Goal: Information Seeking & Learning: Learn about a topic

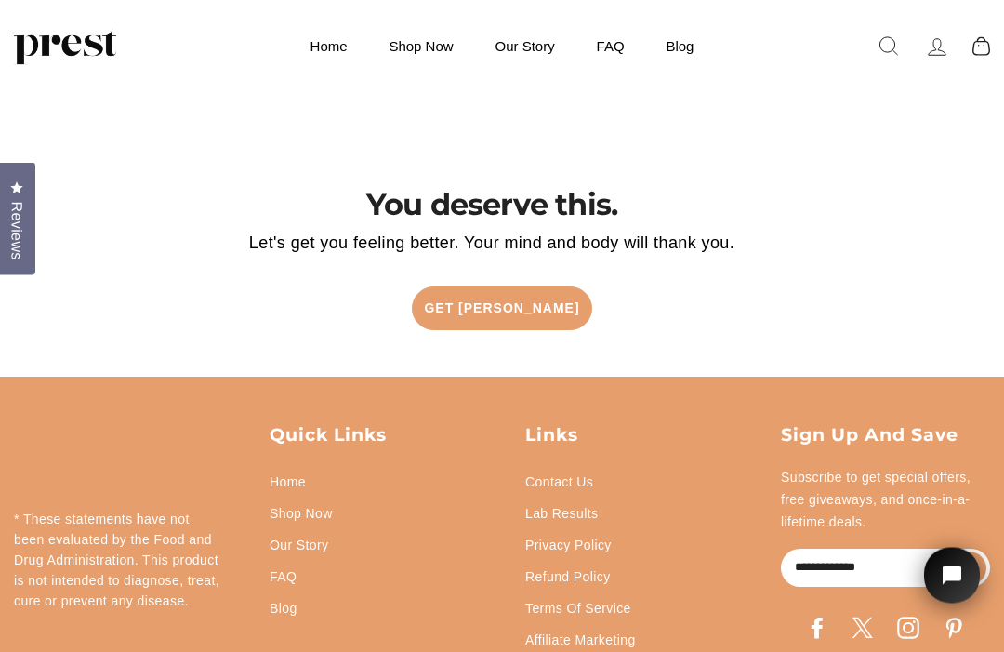
scroll to position [3462, 0]
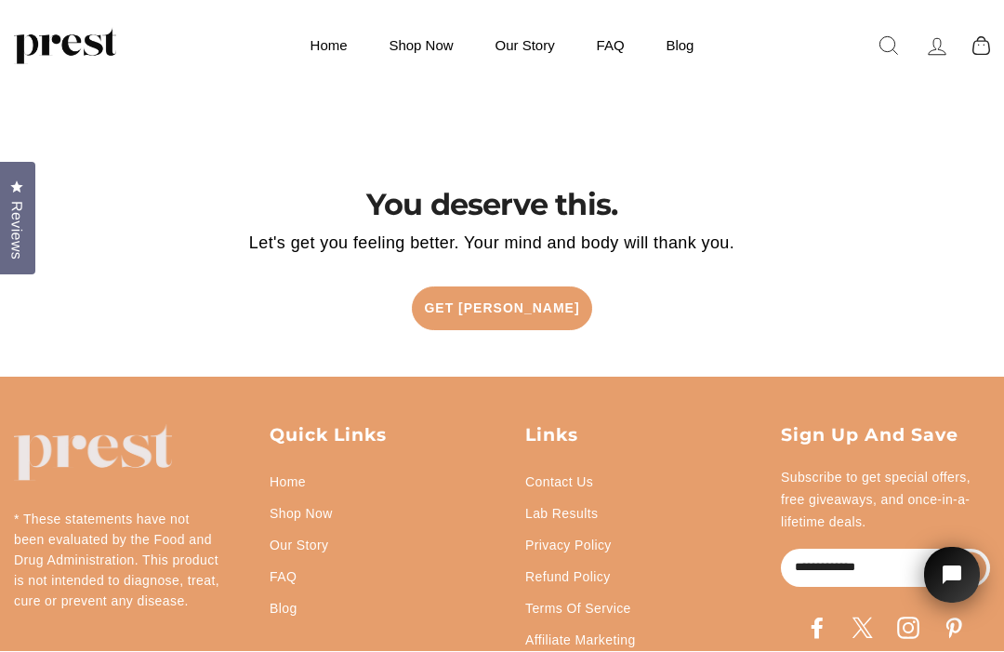
click at [322, 530] on link "Our Story" at bounding box center [300, 546] width 60 height 32
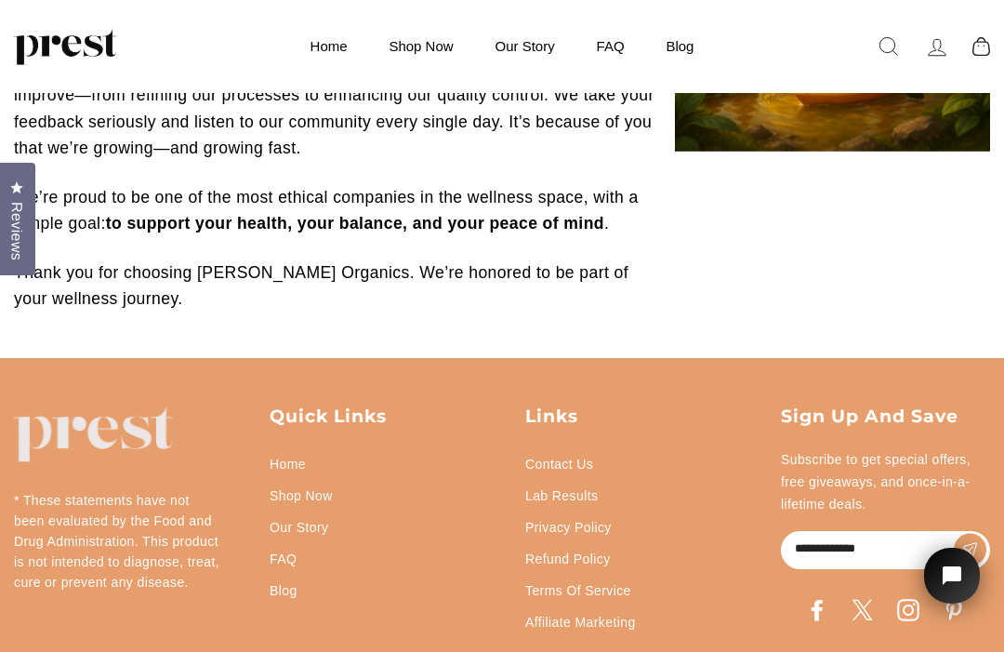
scroll to position [1054, 0]
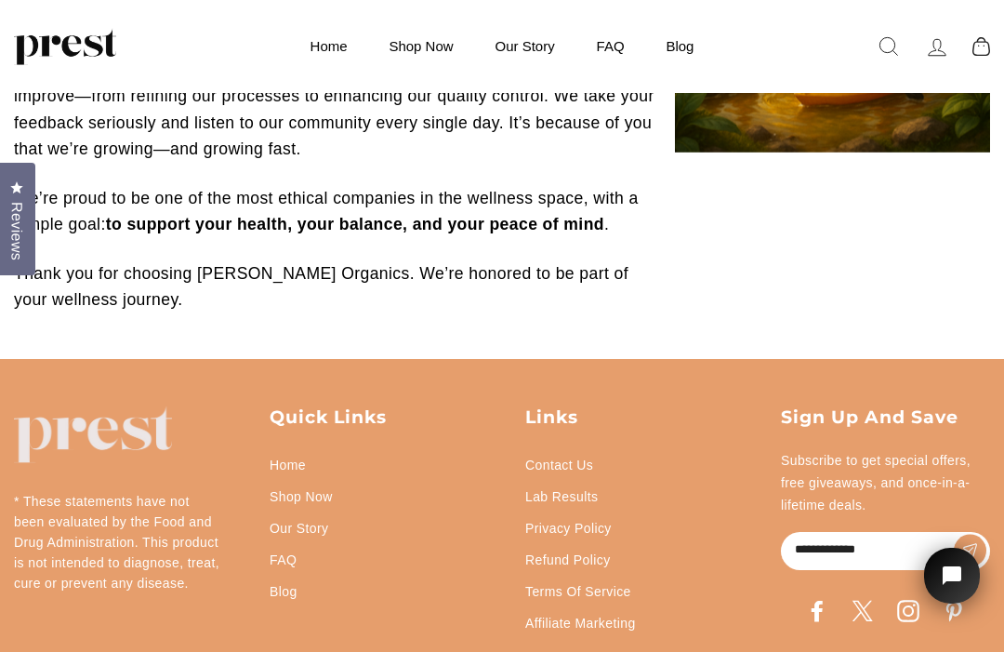
click at [290, 600] on link "Blog" at bounding box center [284, 591] width 28 height 32
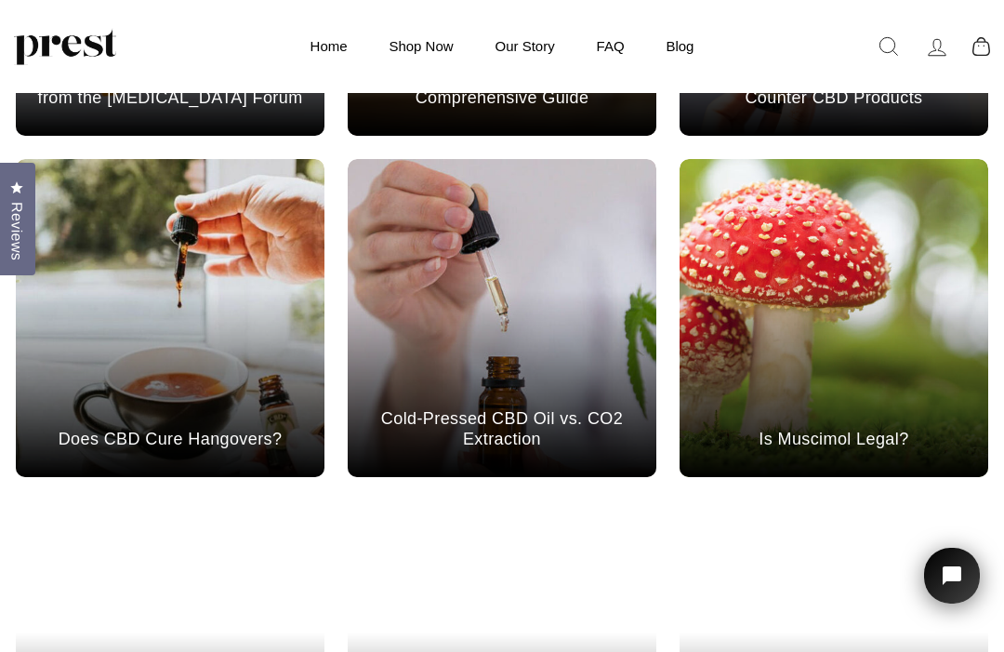
scroll to position [728, 0]
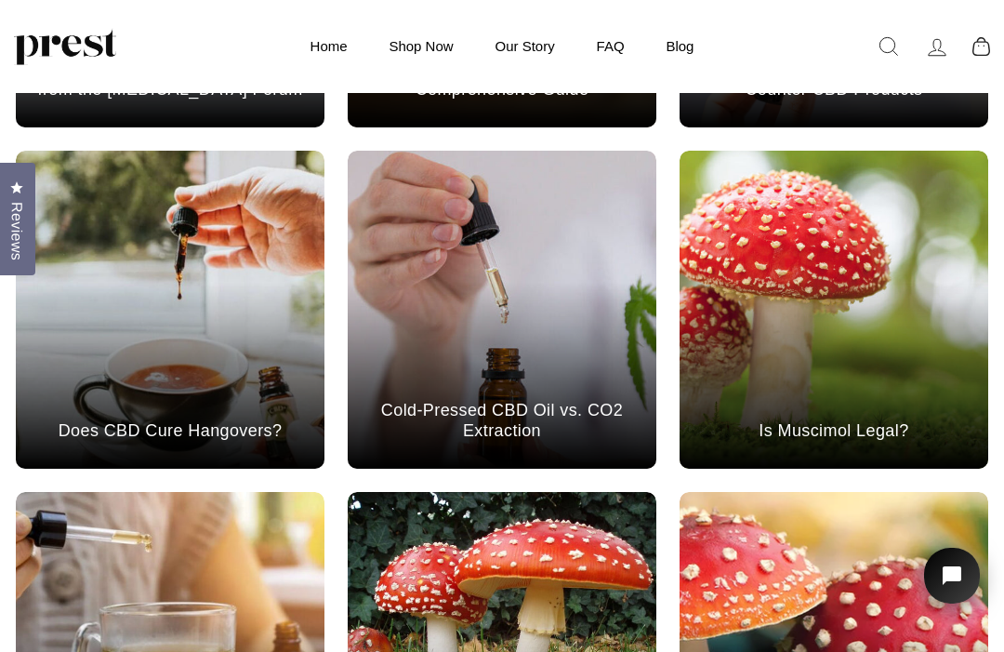
click at [591, 323] on div "[DATE] Cold-Pressed CBD Oil vs. CO2 Extraction" at bounding box center [502, 376] width 309 height 186
click at [506, 422] on link "Cold-Pressed CBD Oil vs. CO2 Extraction" at bounding box center [502, 420] width 309 height 41
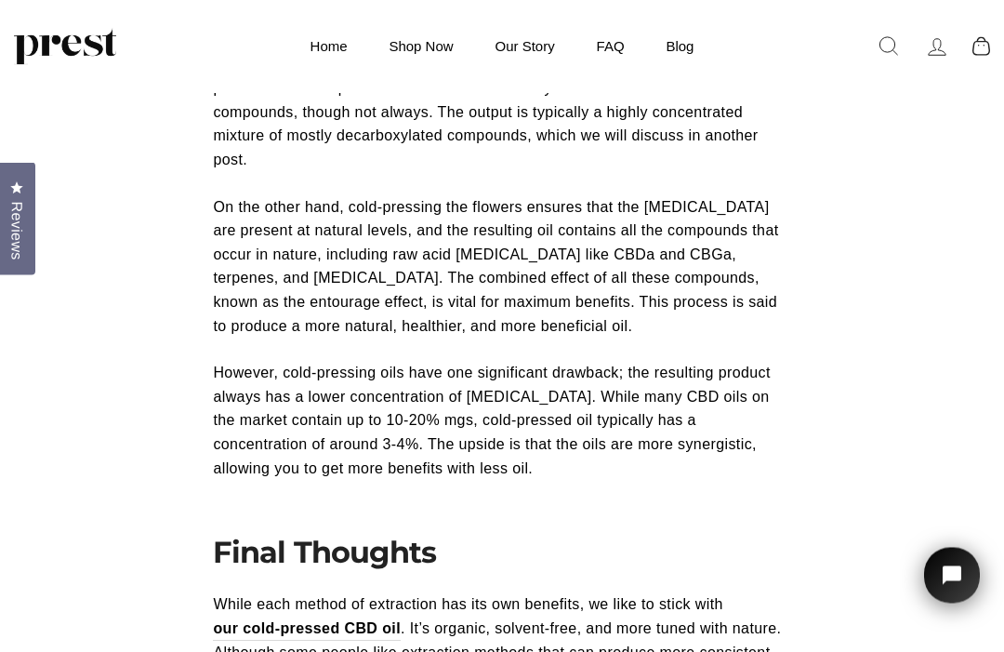
scroll to position [2940, 0]
click at [682, 42] on link "Blog" at bounding box center [679, 46] width 65 height 36
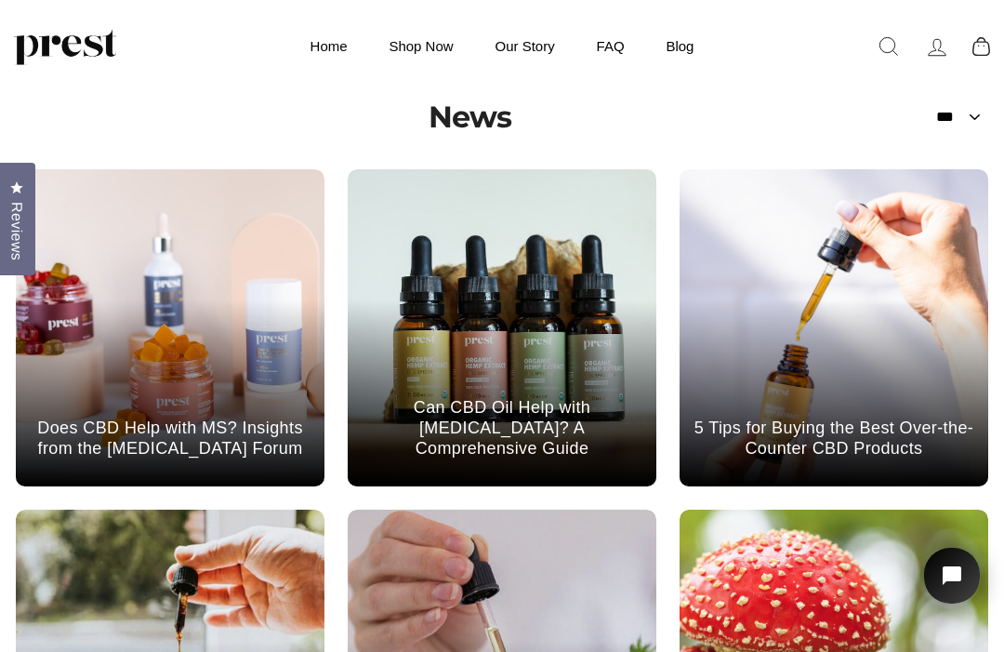
scroll to position [368, 0]
click at [220, 371] on div "[DATE] Does CBD Help with MS? Insights from the [MEDICAL_DATA] Forum" at bounding box center [170, 394] width 309 height 186
click at [190, 400] on div "Oct 23, 2024 Does CBD Help with MS? Insights from the Multiple Sclerosis Forum" at bounding box center [170, 394] width 309 height 186
click at [192, 434] on link "Does CBD Help with MS? Insights from the [MEDICAL_DATA] Forum" at bounding box center [170, 437] width 309 height 41
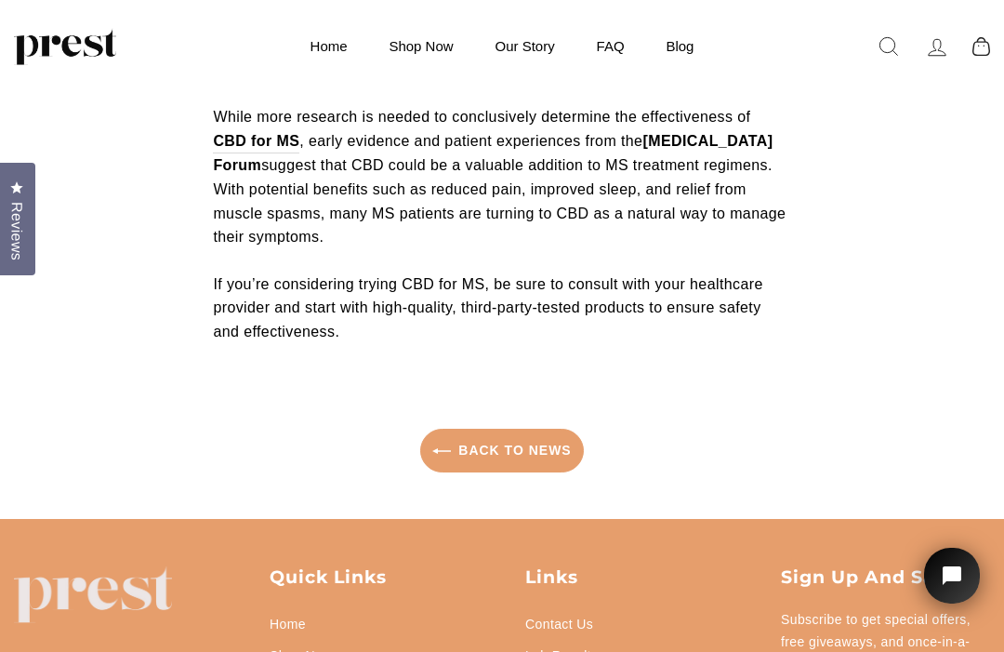
scroll to position [5181, 0]
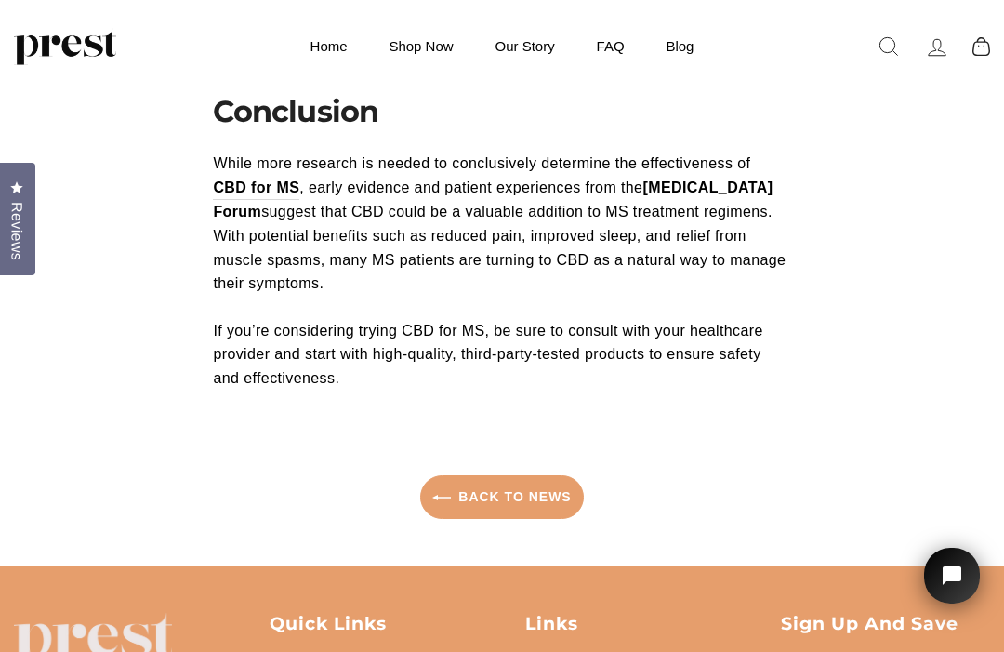
click at [884, 475] on div "Back to News" at bounding box center [502, 497] width 976 height 45
click at [532, 475] on link "Back to News" at bounding box center [501, 497] width 163 height 45
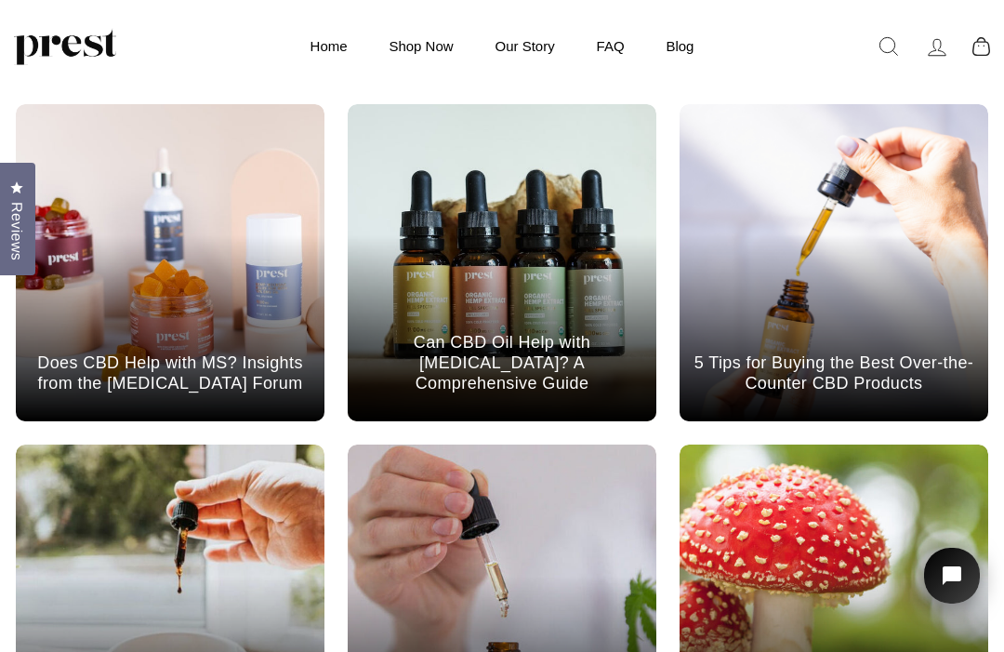
scroll to position [428, 0]
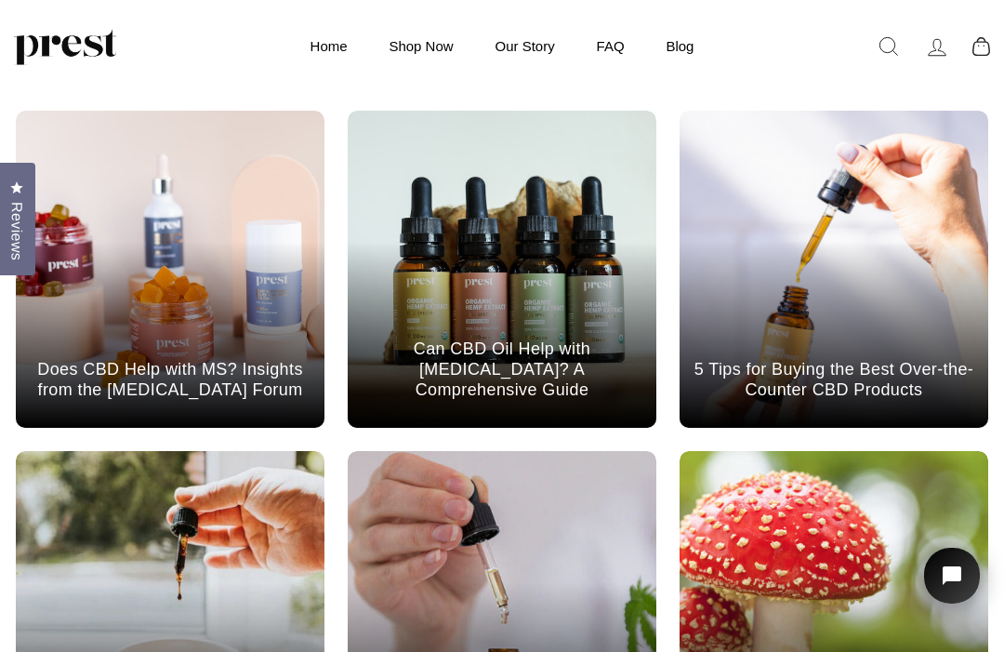
click at [932, 348] on div "cbd · [DATE] 5 Tips for Buying the Best Over-the-Counter CBD Products" at bounding box center [834, 335] width 309 height 186
click at [904, 334] on div "cbd · Oct 15, 2024 5 Tips for Buying the Best Over-the-Counter CBD Products" at bounding box center [834, 335] width 309 height 186
click at [891, 381] on link "5 Tips for Buying the Best Over-the-Counter CBD Products" at bounding box center [834, 379] width 309 height 41
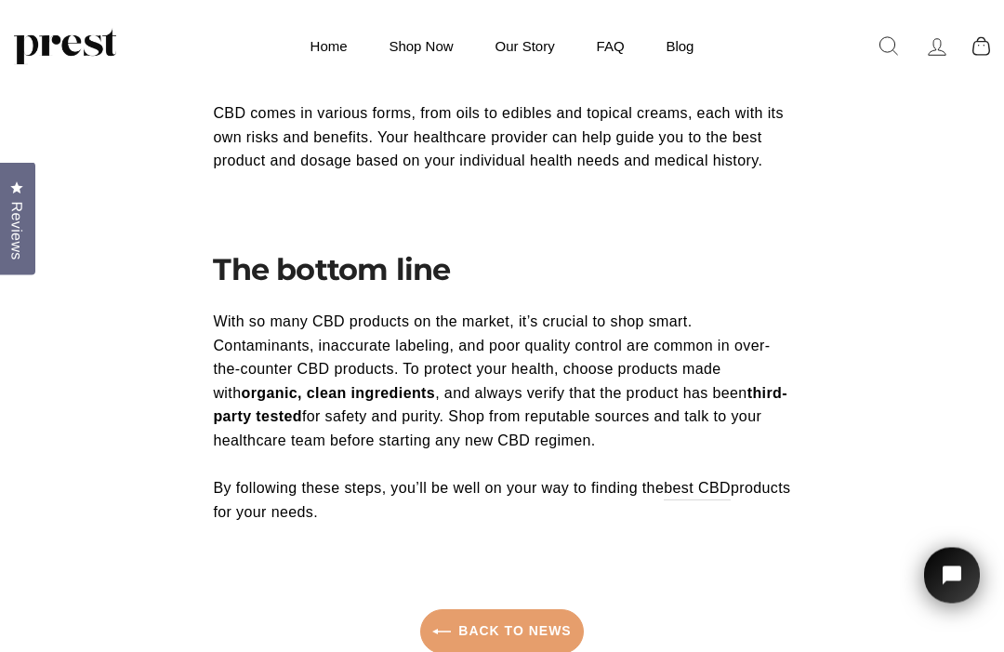
scroll to position [3195, 0]
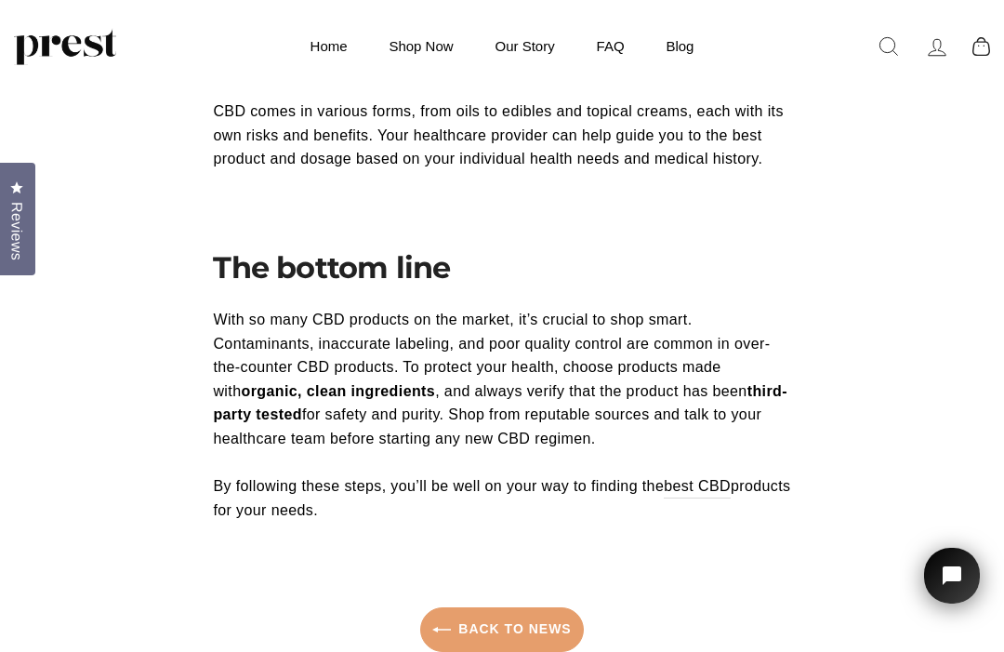
click at [539, 607] on link "Back to News" at bounding box center [501, 629] width 163 height 45
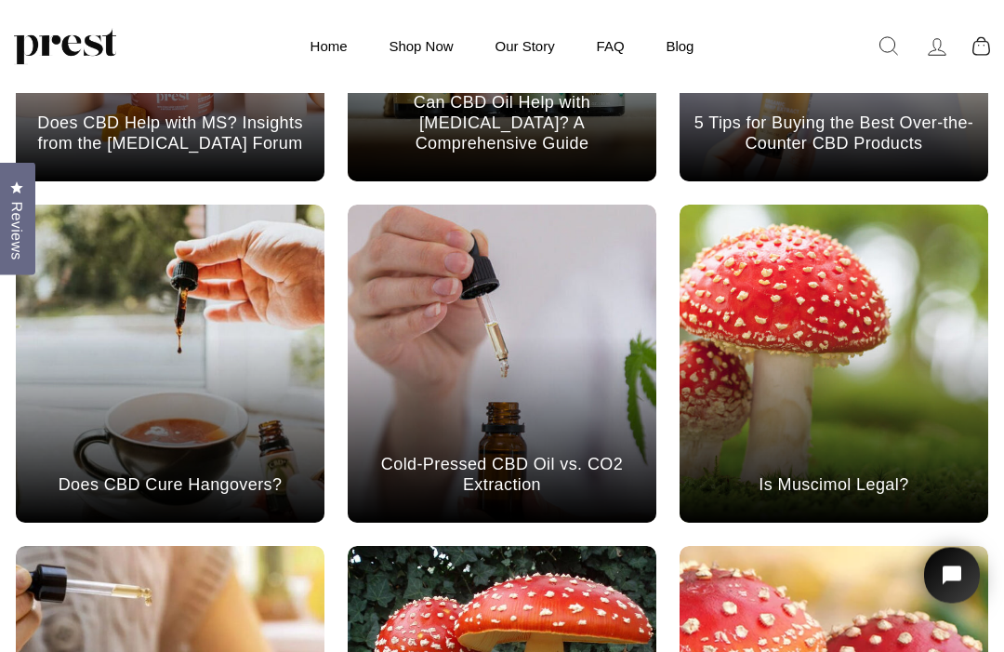
scroll to position [674, 0]
click at [913, 449] on div "[DATE] Is Muscimol Legal?" at bounding box center [834, 430] width 309 height 186
click at [840, 333] on div at bounding box center [834, 364] width 309 height 318
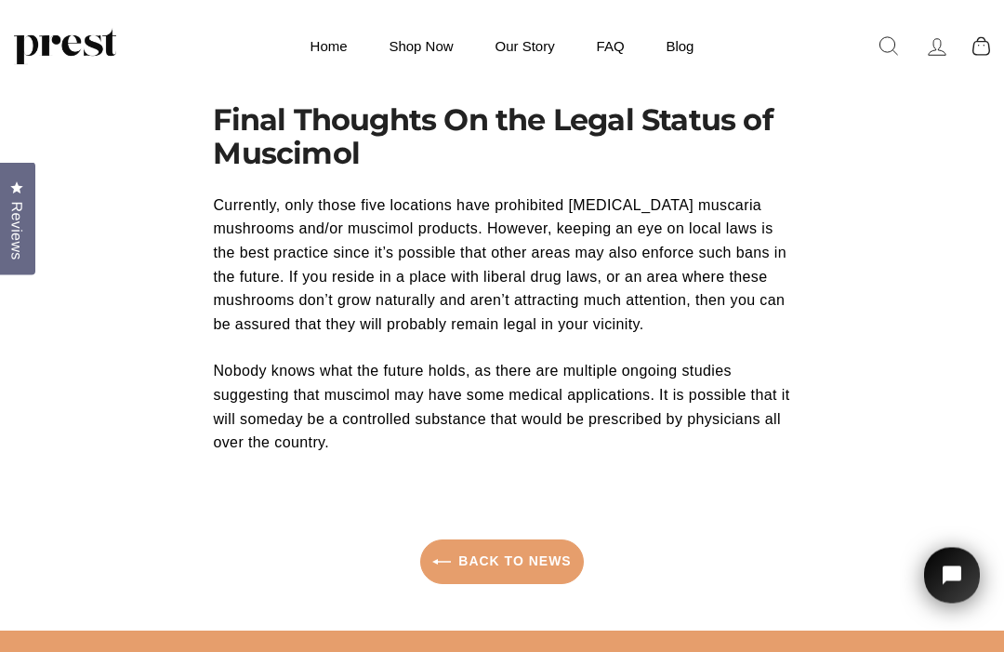
scroll to position [3071, 0]
click at [543, 539] on link "Back to News" at bounding box center [501, 561] width 163 height 45
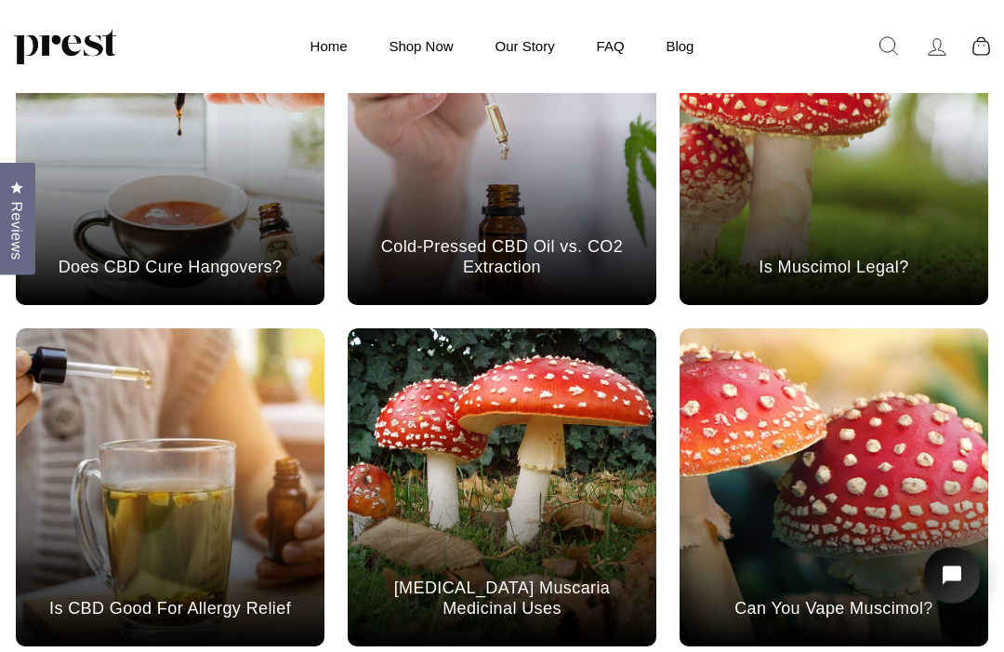
scroll to position [892, 0]
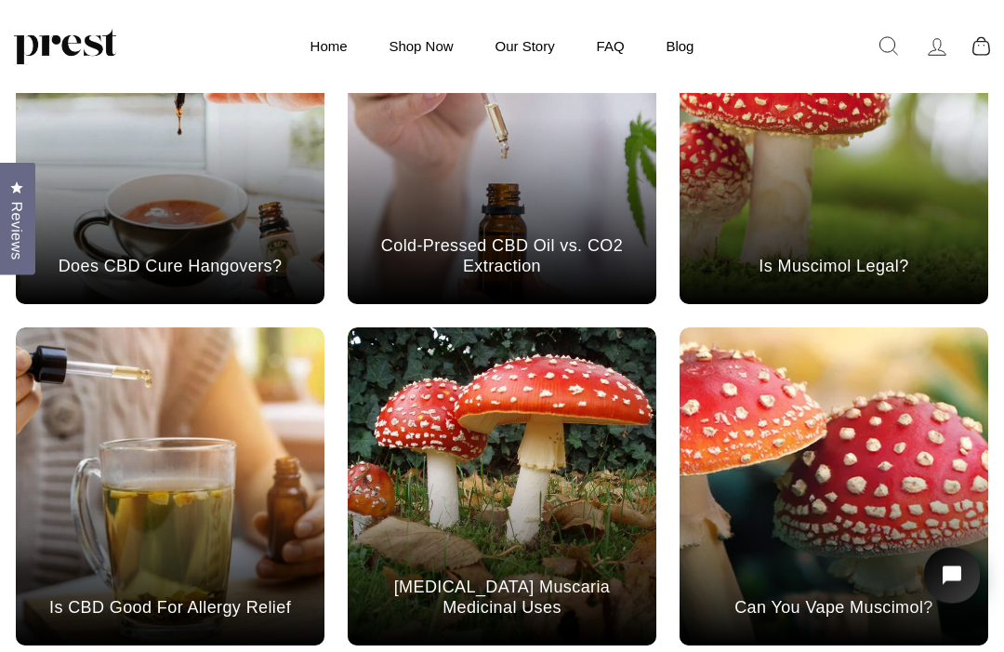
click at [510, 610] on link "[MEDICAL_DATA] Muscaria Medicinal Uses" at bounding box center [502, 597] width 309 height 41
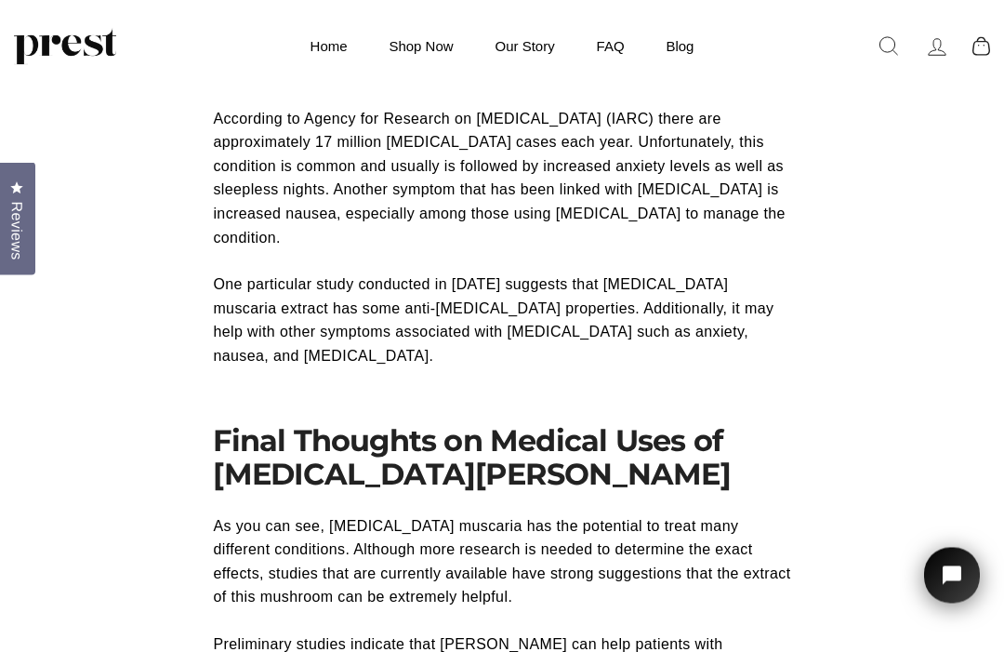
scroll to position [2745, 0]
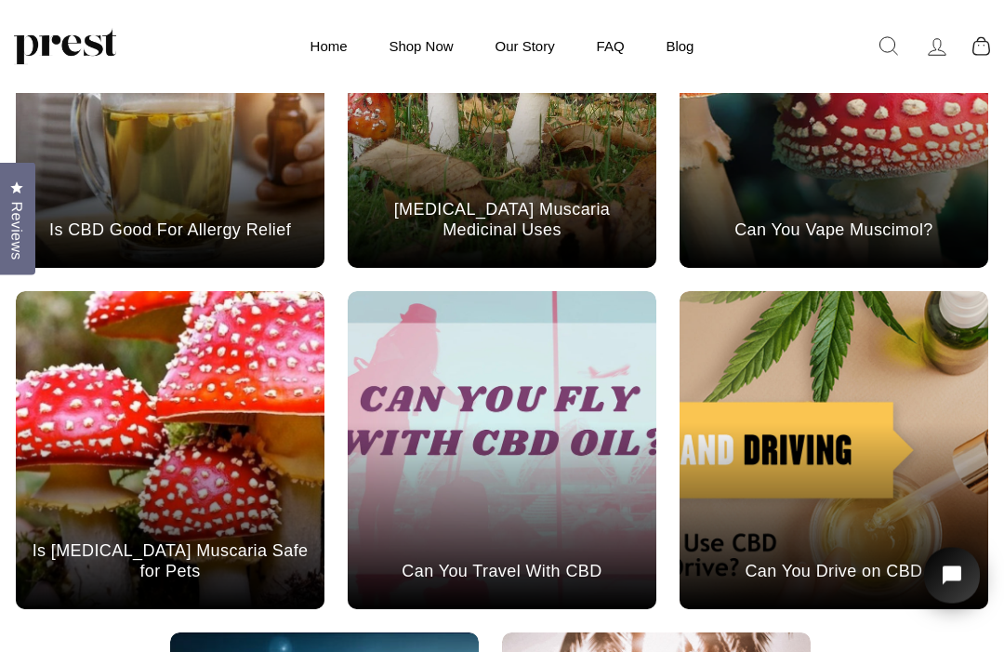
scroll to position [1271, 0]
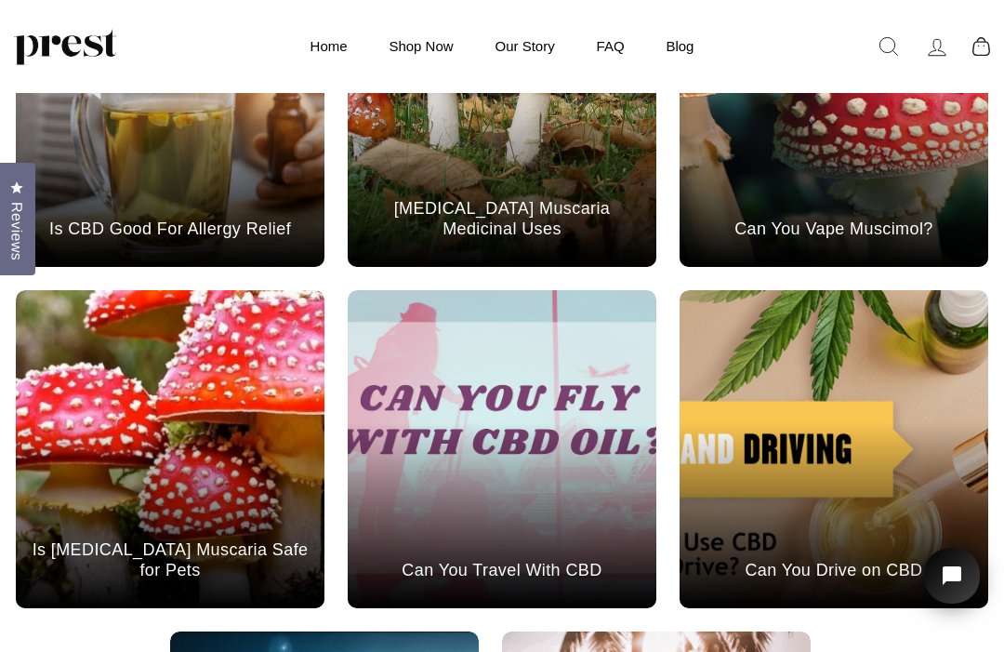
click at [259, 462] on div "May 01, 2023 Is Amanita Muscaria Safe for Pets" at bounding box center [170, 515] width 309 height 186
click at [252, 570] on link "Is [MEDICAL_DATA] Muscaria Safe for Pets" at bounding box center [170, 559] width 309 height 41
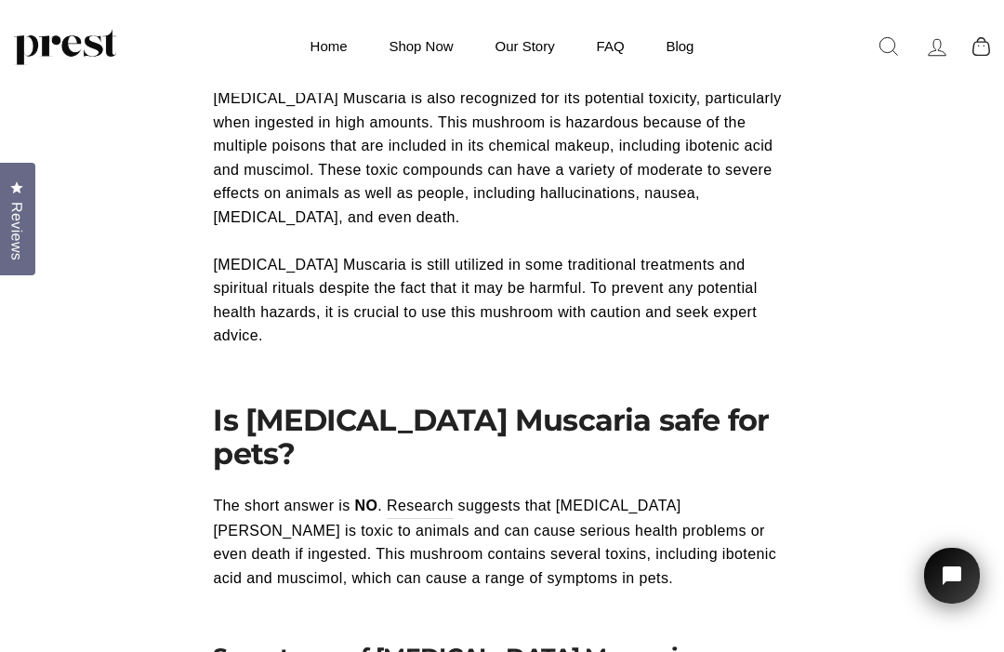
scroll to position [549, 0]
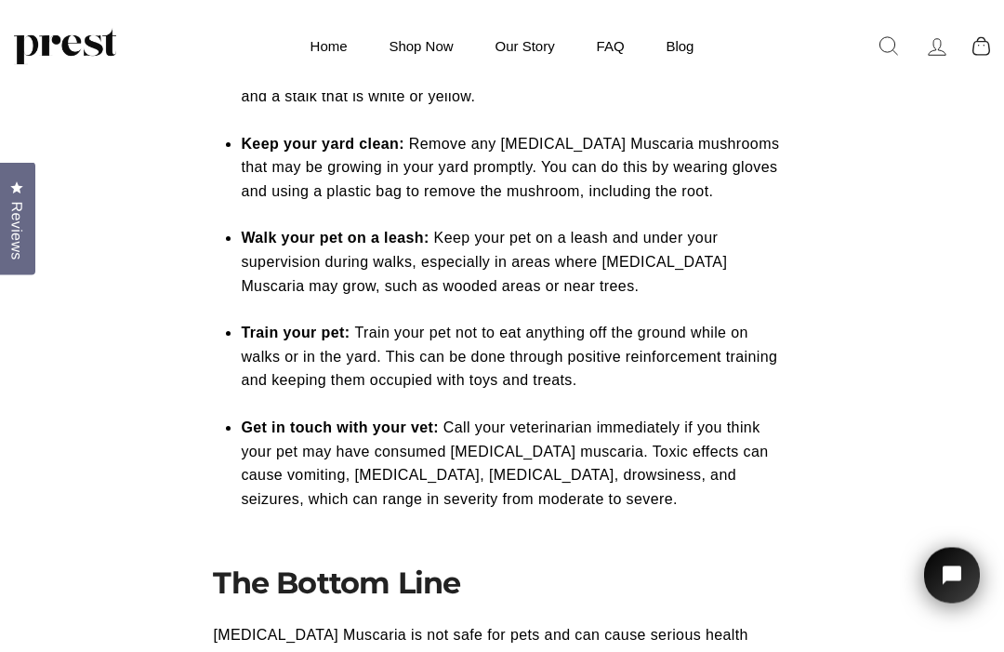
scroll to position [6349, 0]
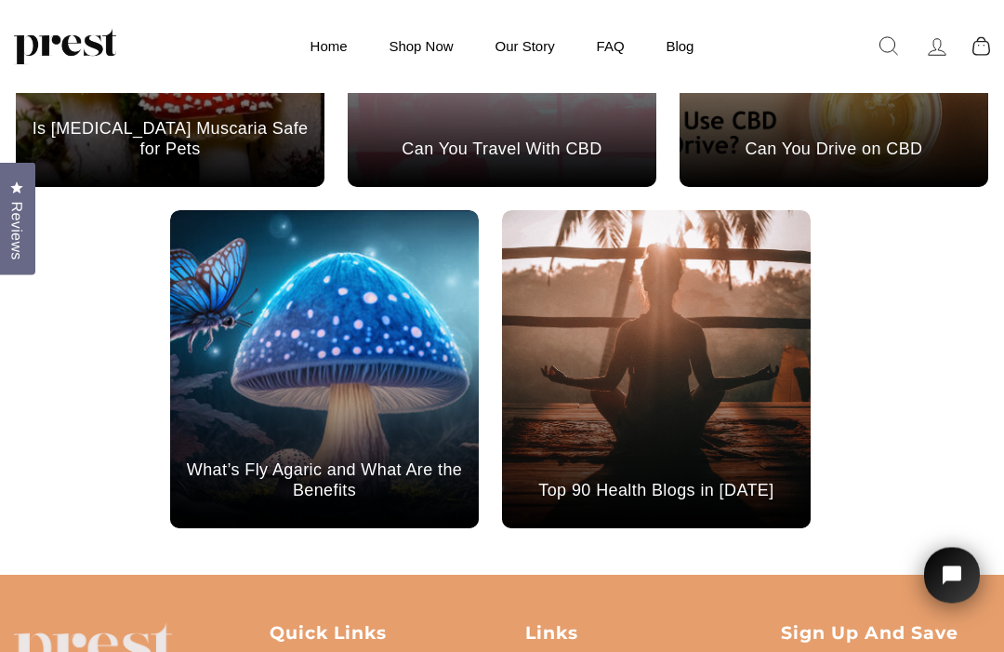
scroll to position [1692, 0]
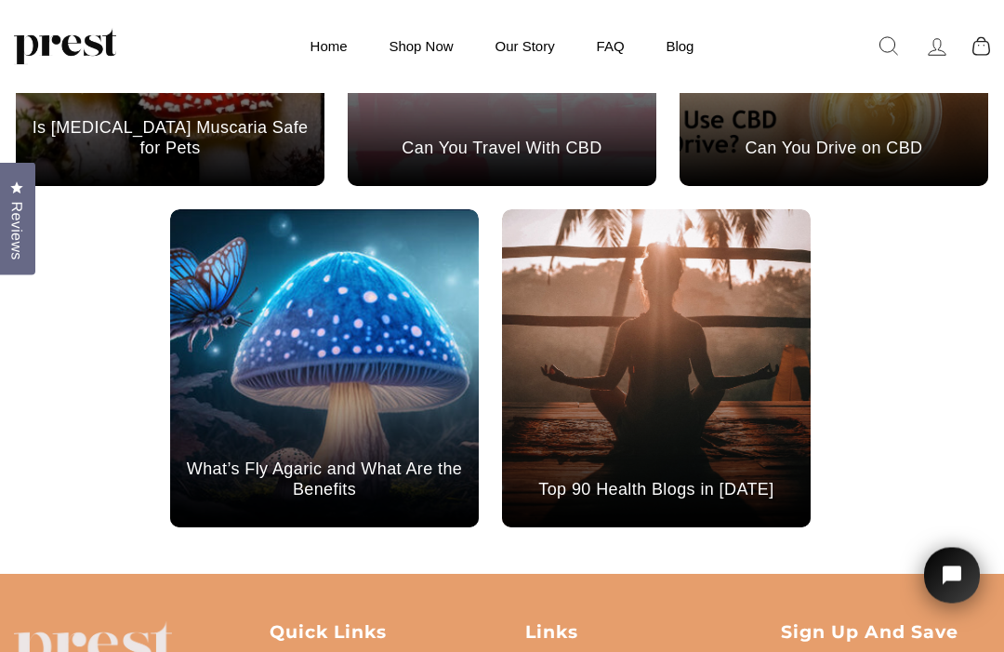
click at [379, 366] on div "[DATE] What’s Fly Agaric and What Are the Benefits" at bounding box center [324, 435] width 309 height 186
click at [406, 471] on link "What’s Fly Agaric and What Are the Benefits" at bounding box center [324, 478] width 309 height 41
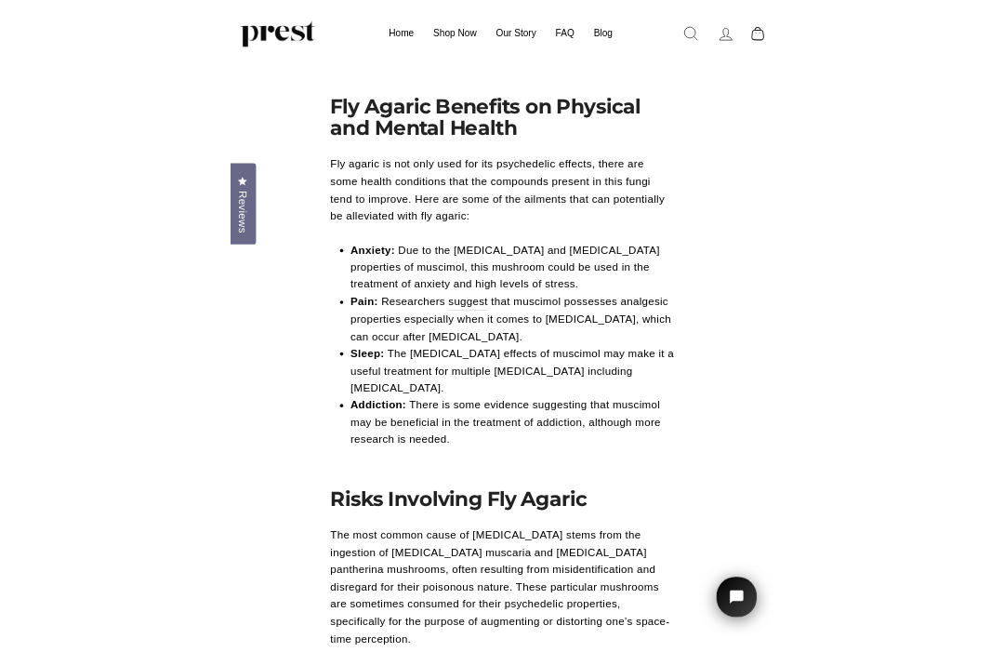
scroll to position [2448, 0]
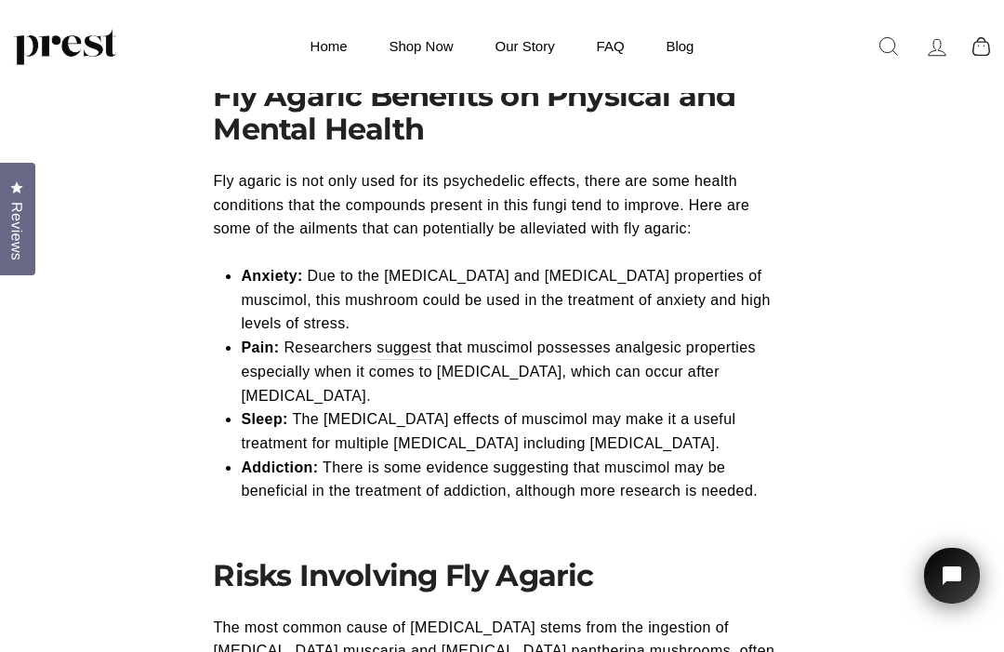
scroll to position [2435, 0]
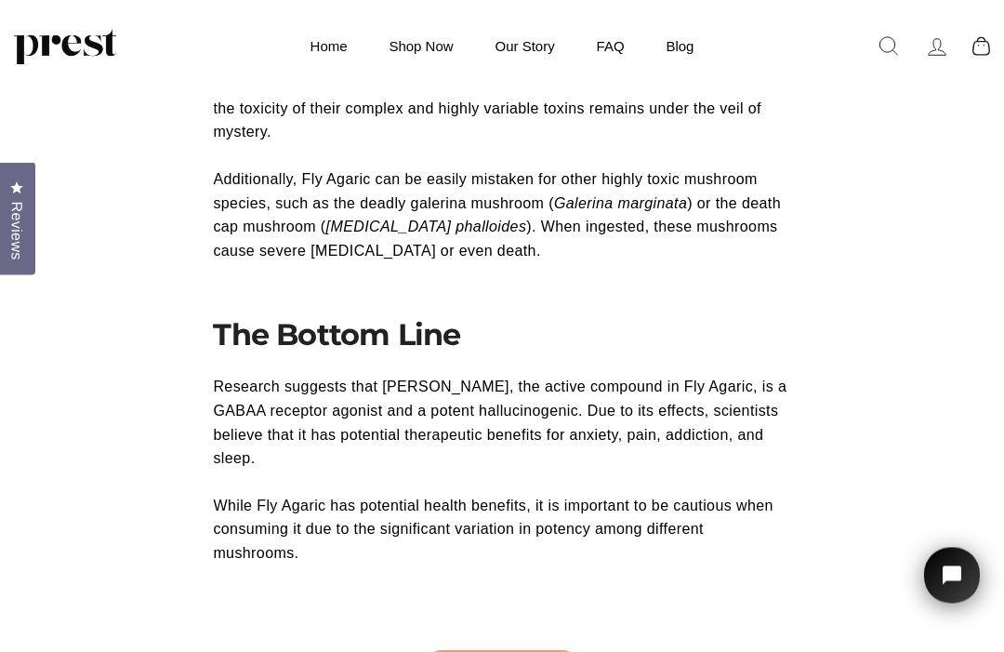
scroll to position [3214, 0]
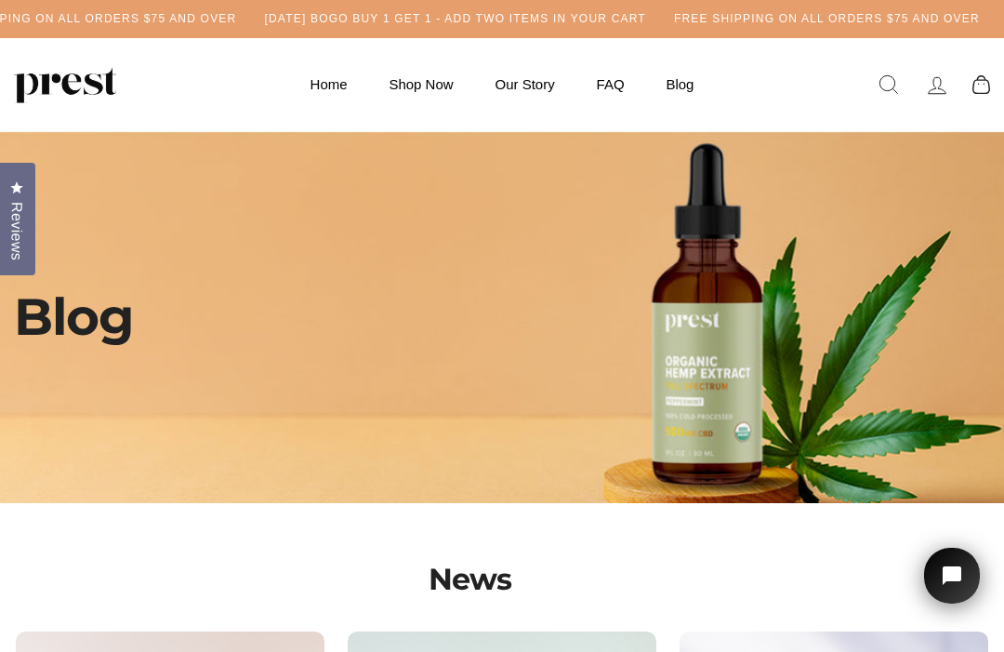
click at [434, 88] on link "Shop Now" at bounding box center [420, 84] width 101 height 36
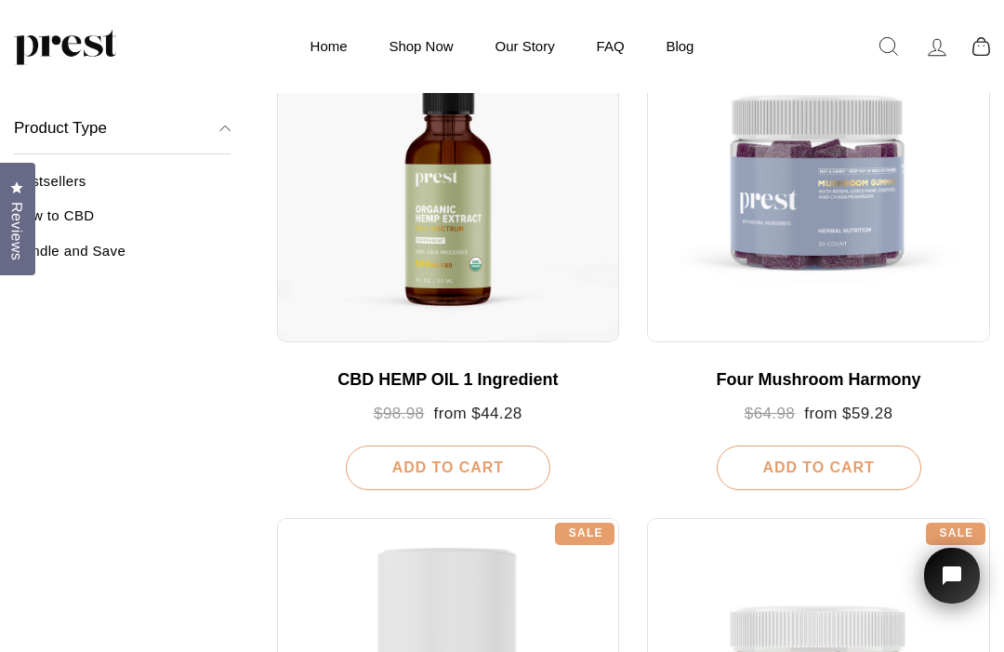
scroll to position [295, 0]
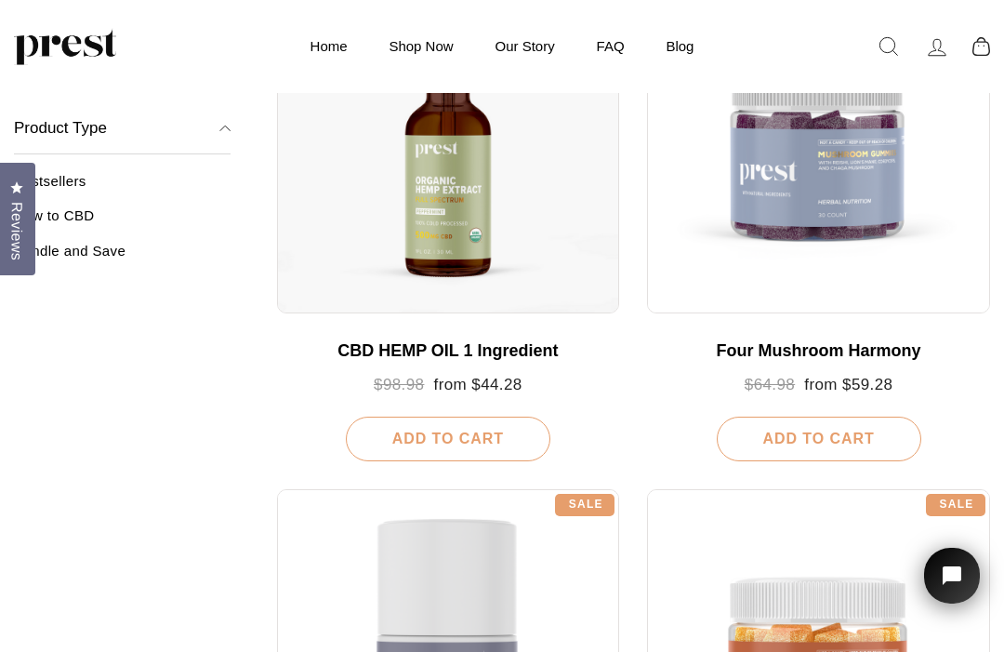
click at [125, 243] on link "Bundle and Save" at bounding box center [122, 257] width 217 height 31
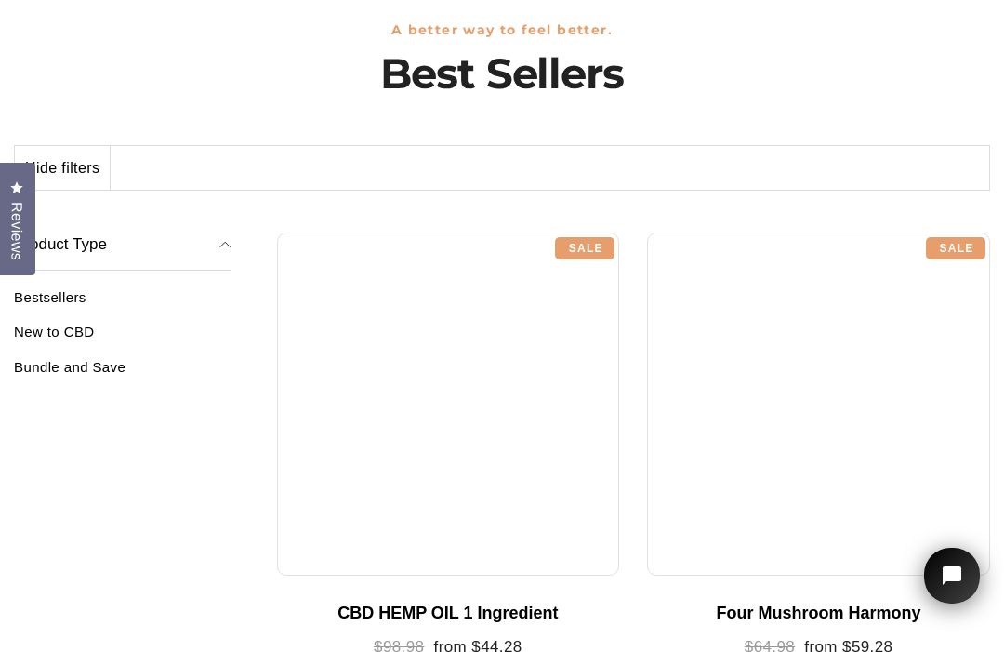
scroll to position [161, 0]
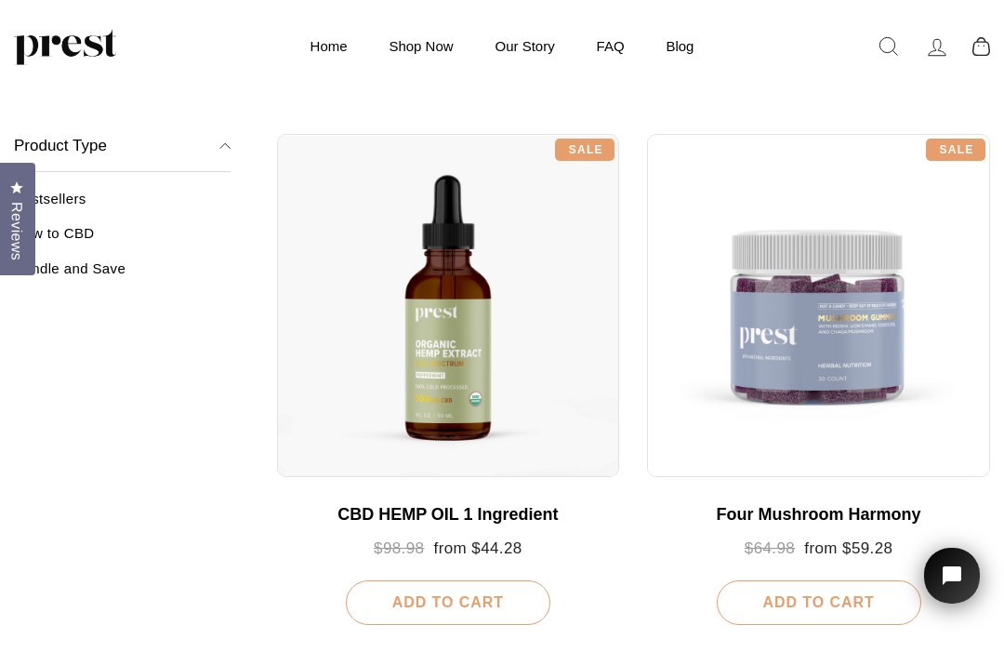
click at [93, 274] on link "Bundle and Save" at bounding box center [122, 275] width 217 height 31
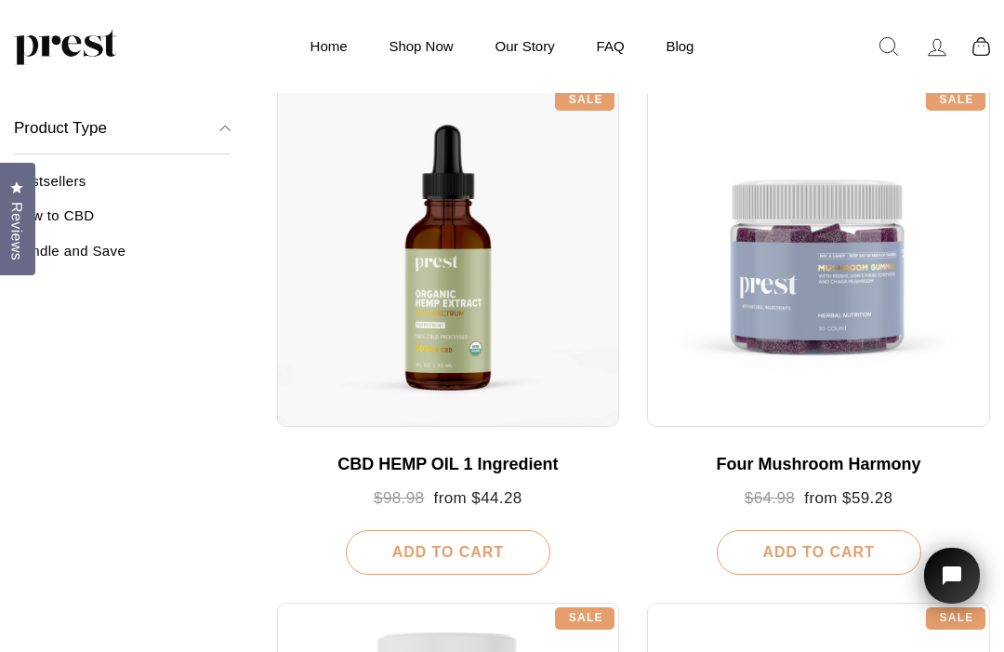
scroll to position [188, 0]
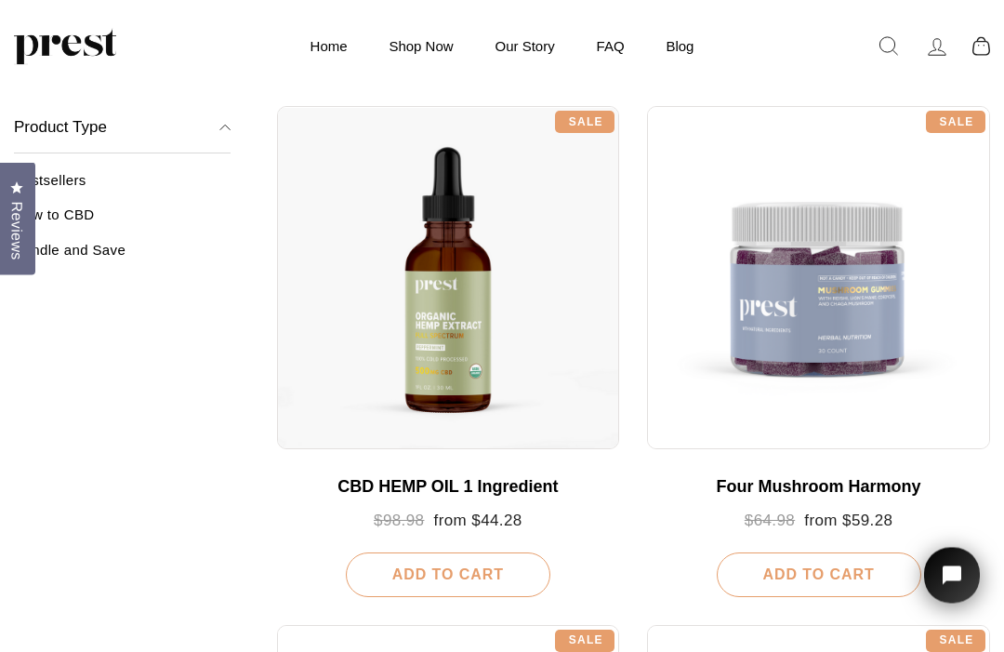
click at [565, 360] on div at bounding box center [448, 278] width 343 height 343
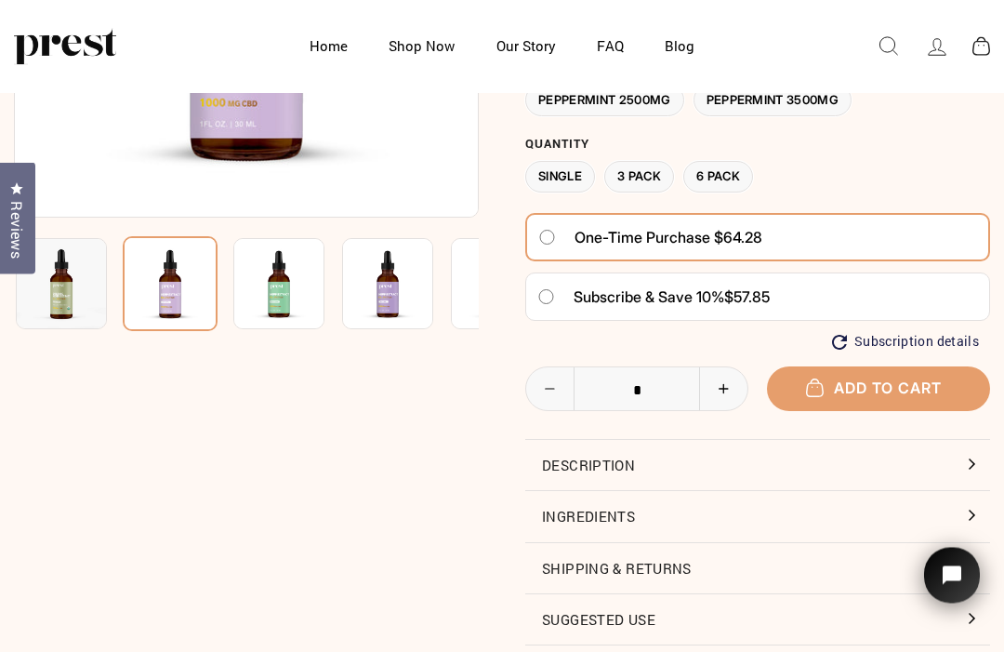
scroll to position [328, 0]
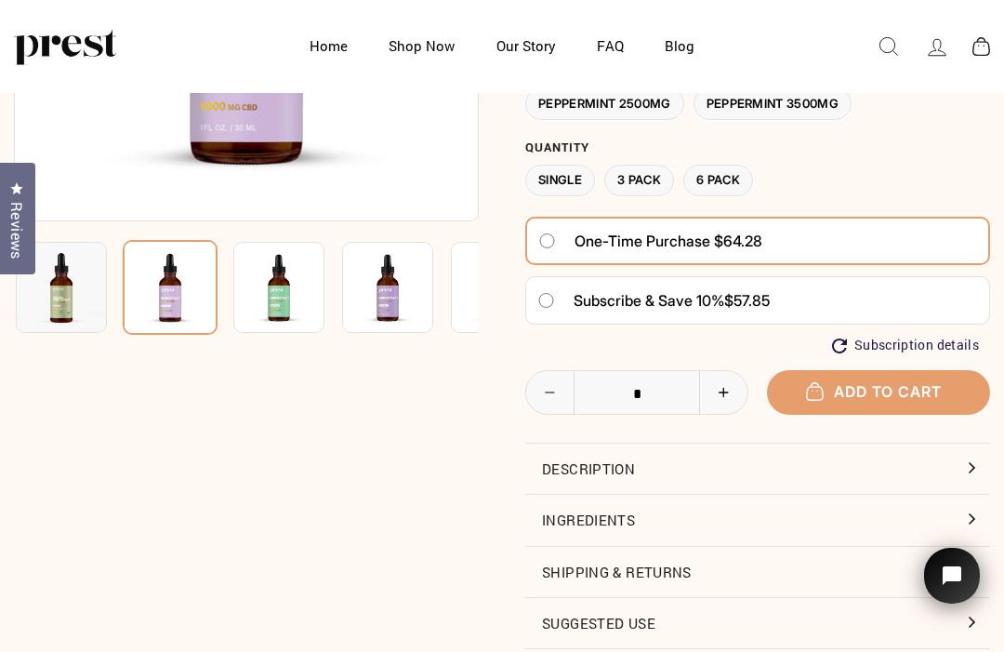
click at [973, 446] on button "Description" at bounding box center [757, 468] width 465 height 50
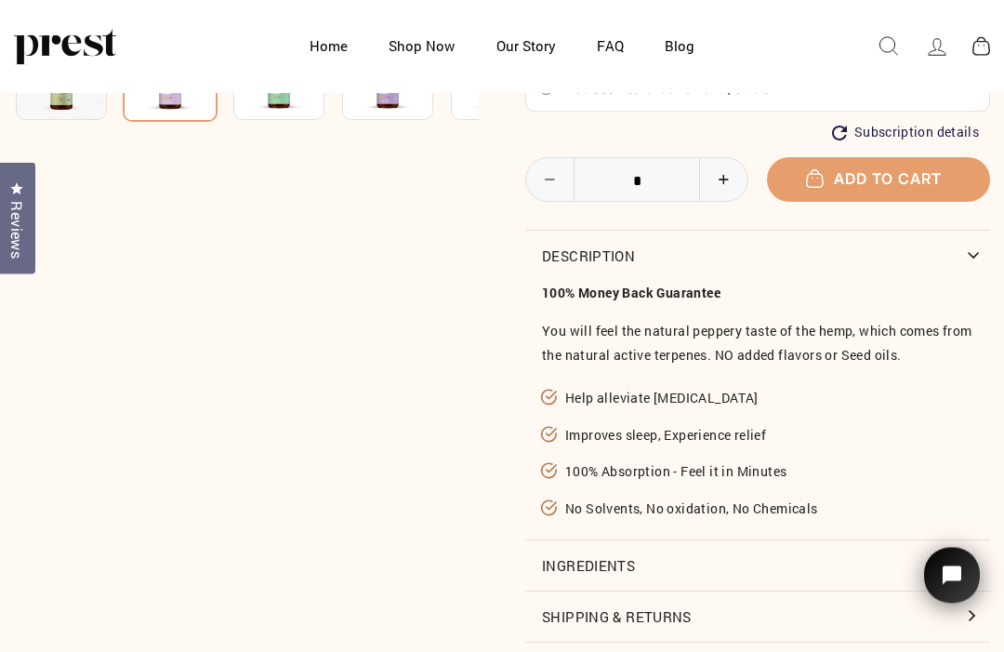
scroll to position [542, 0]
click at [974, 564] on button "Ingredients" at bounding box center [757, 564] width 465 height 50
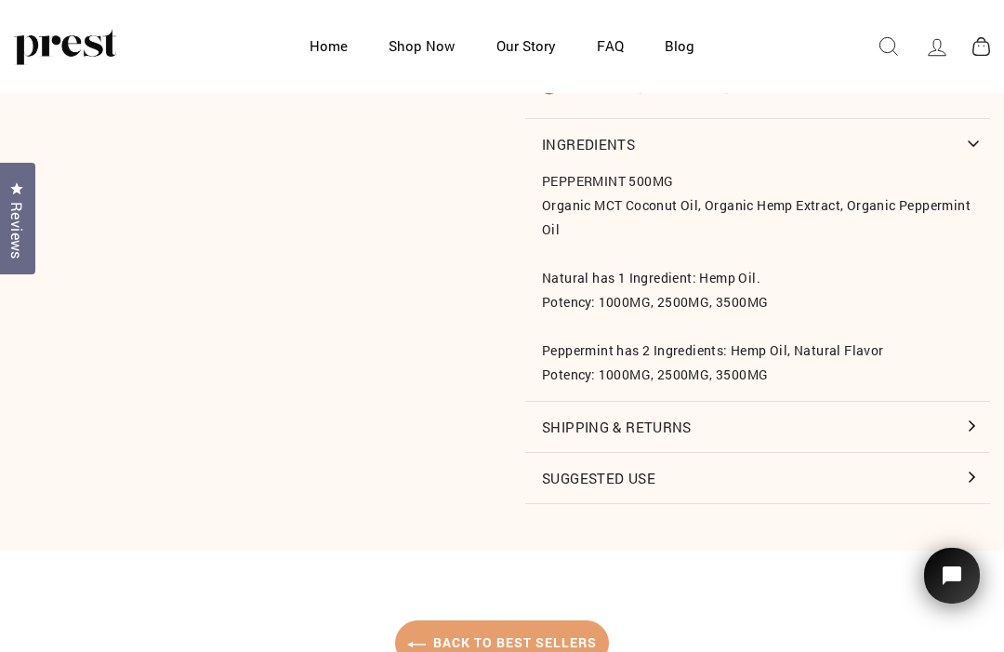
scroll to position [1038, 0]
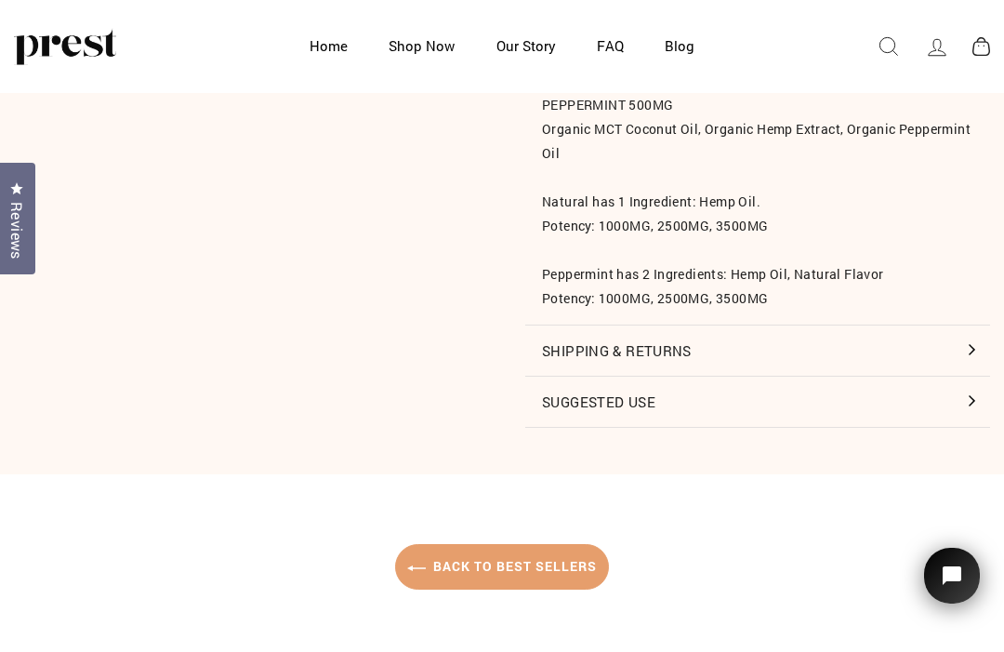
click at [970, 392] on button "Suggested Use" at bounding box center [757, 402] width 465 height 50
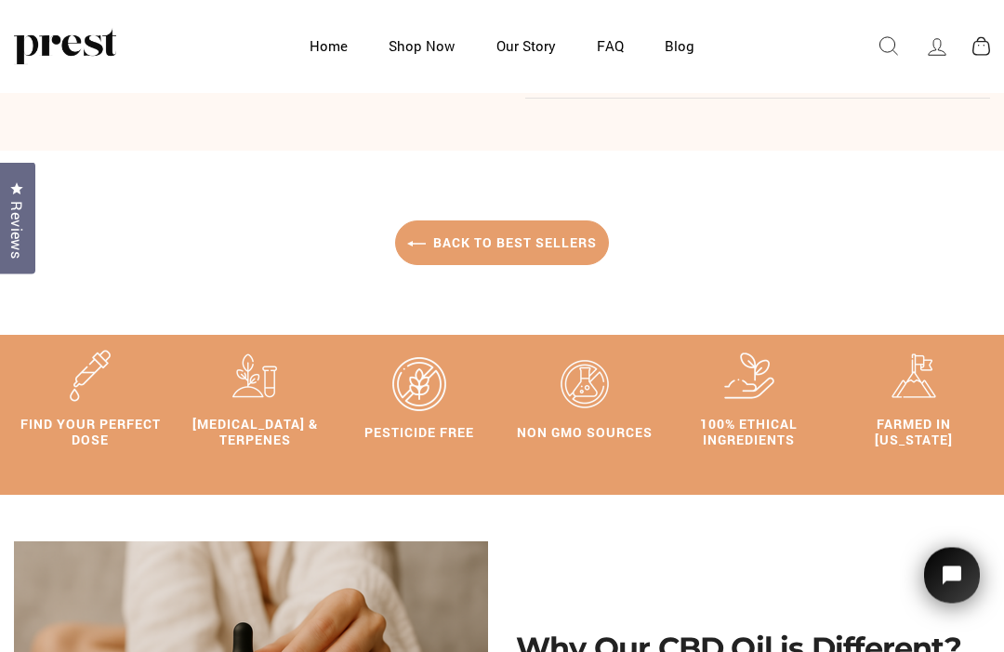
scroll to position [1647, 0]
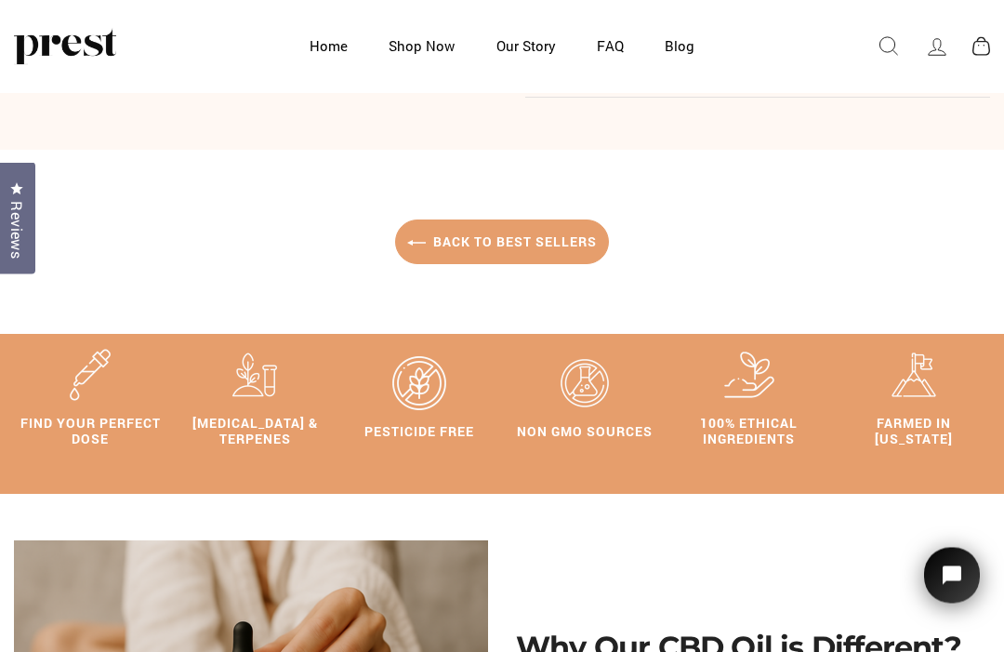
click at [934, 403] on img at bounding box center [914, 376] width 84 height 82
click at [903, 402] on img at bounding box center [914, 376] width 84 height 82
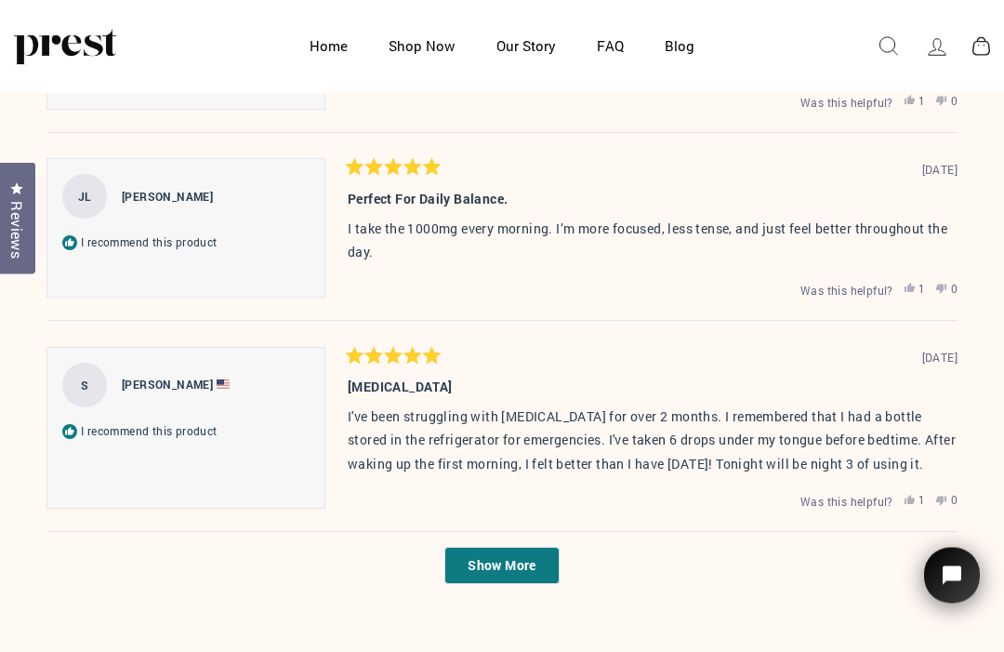
scroll to position [4584, 0]
click at [526, 574] on span "Show More" at bounding box center [502, 565] width 68 height 18
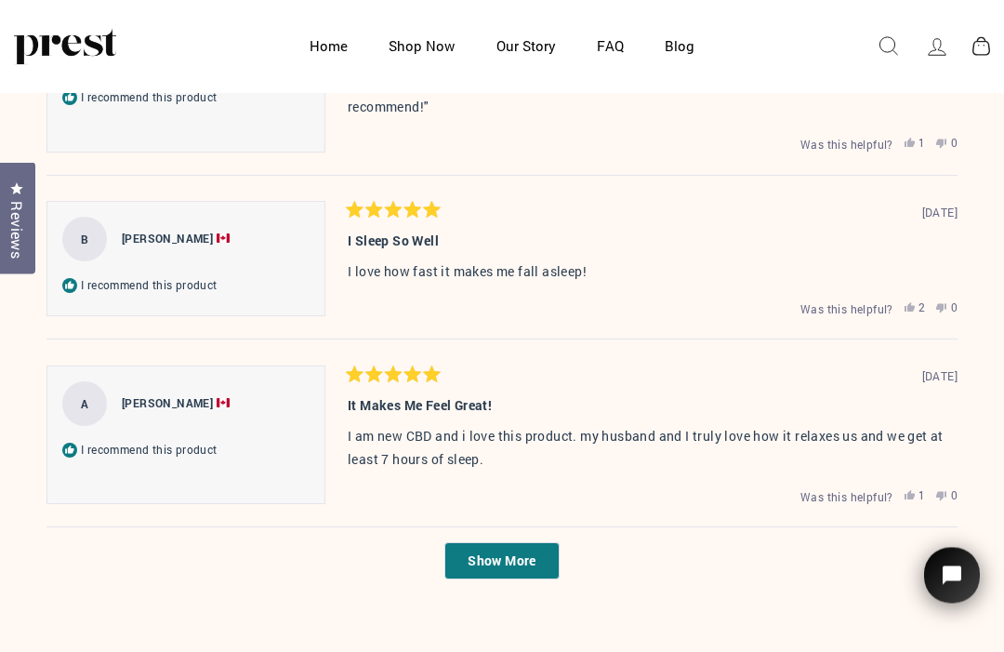
scroll to position [5505, 0]
click at [528, 557] on span "Show More" at bounding box center [502, 560] width 68 height 18
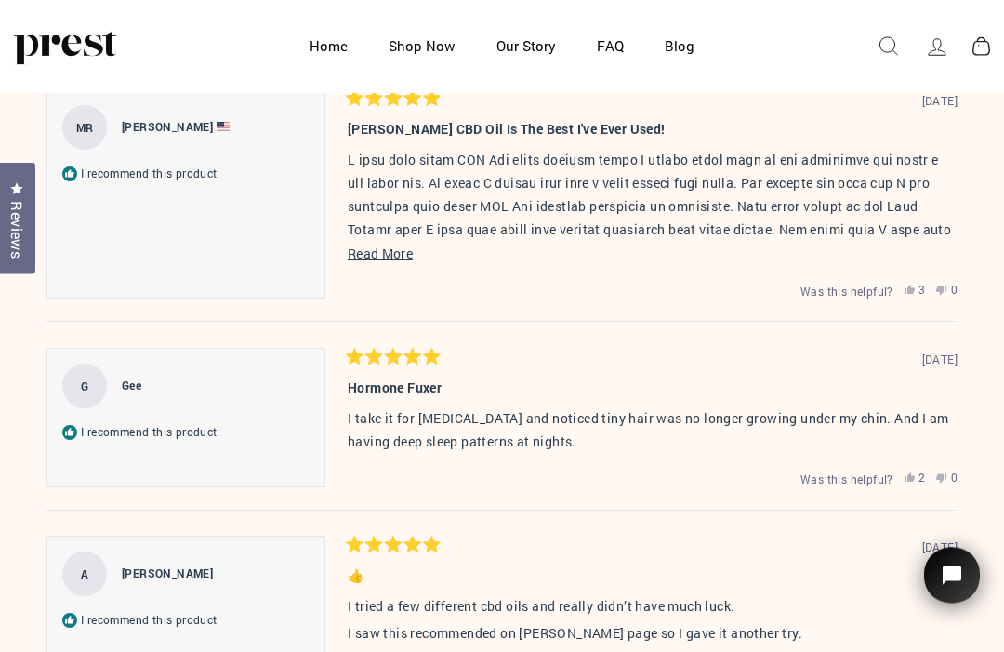
scroll to position [6157, 0]
click at [376, 263] on button "Read More" at bounding box center [653, 253] width 610 height 23
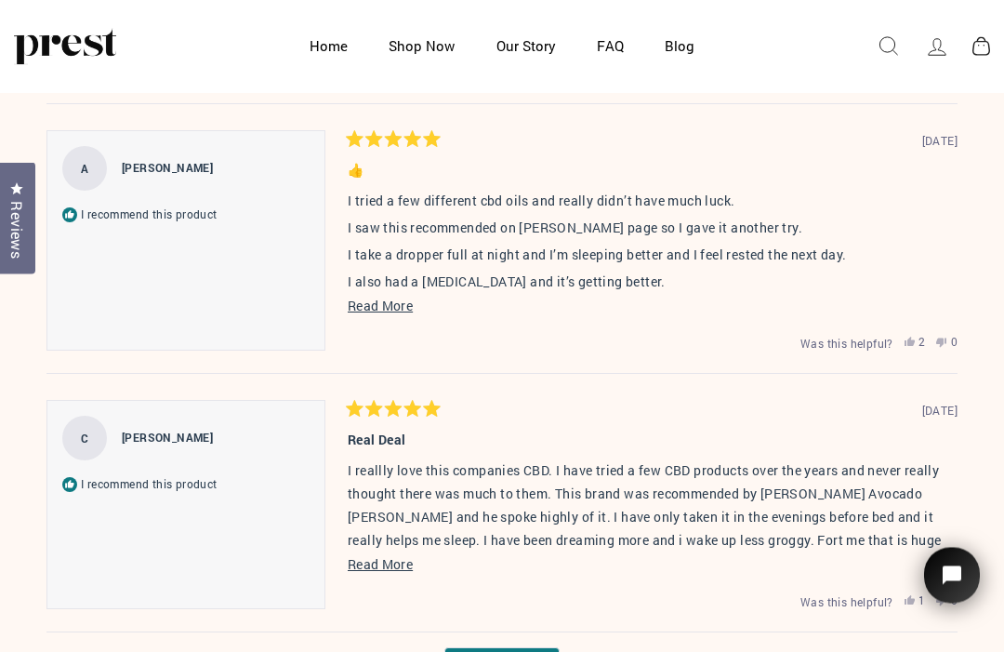
scroll to position [6702, 0]
click at [380, 308] on span "Read More" at bounding box center [380, 306] width 65 height 18
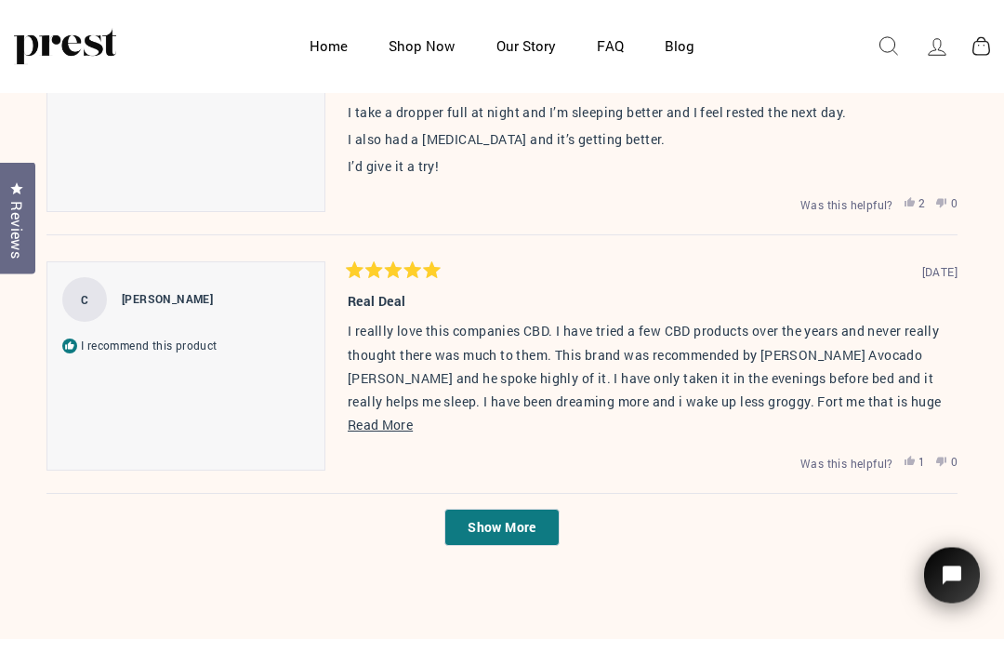
scroll to position [6845, 0]
click at [364, 419] on span "Read More" at bounding box center [380, 425] width 65 height 18
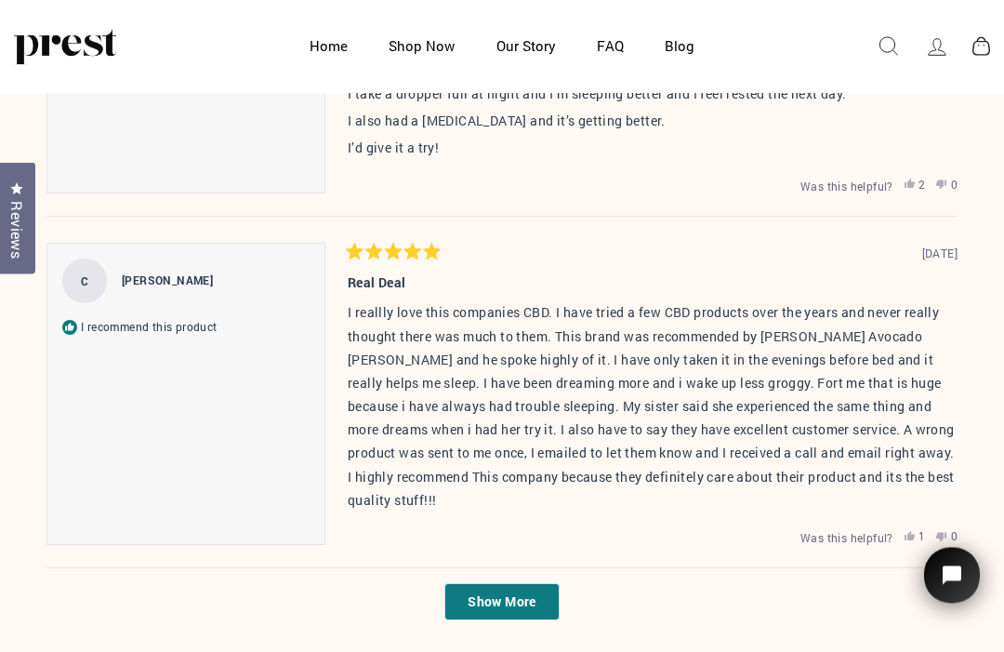
scroll to position [6863, 0]
click at [505, 592] on span "Show More" at bounding box center [502, 601] width 68 height 18
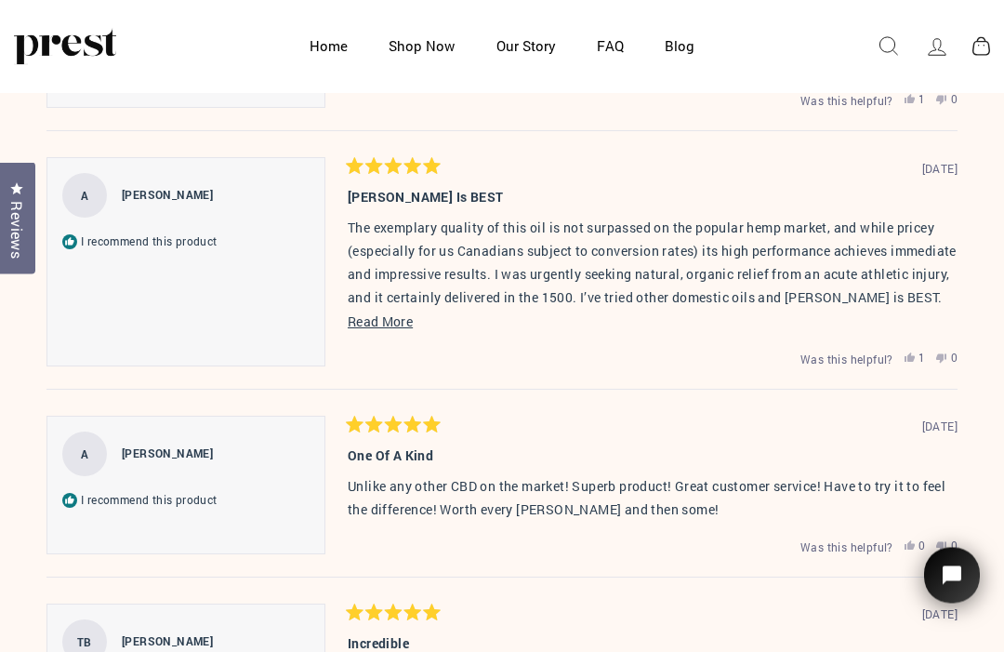
scroll to position [7337, 0]
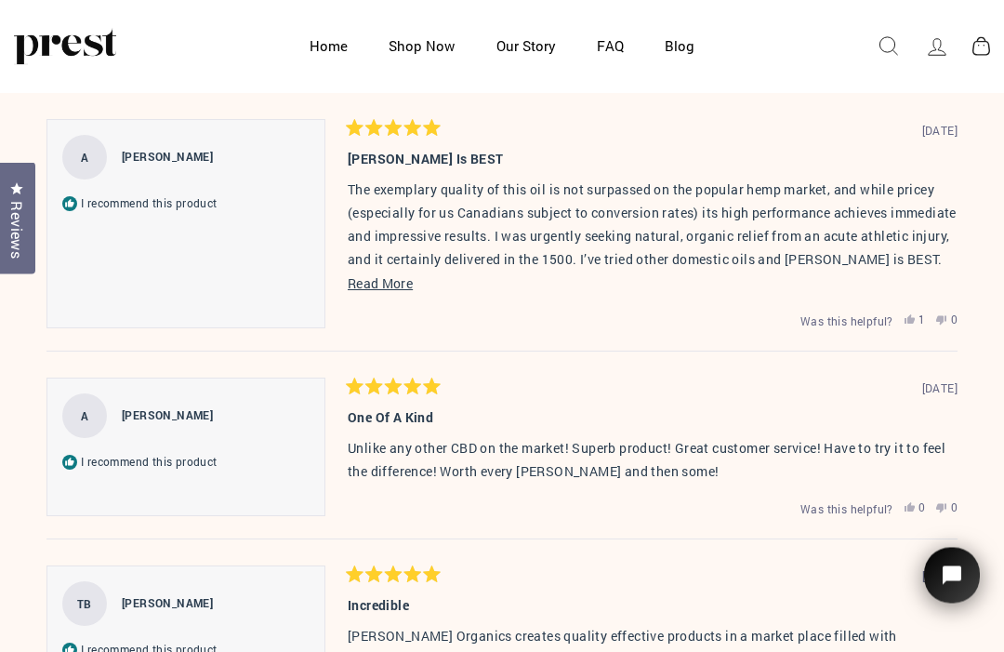
click at [382, 282] on span "Read More" at bounding box center [380, 284] width 65 height 18
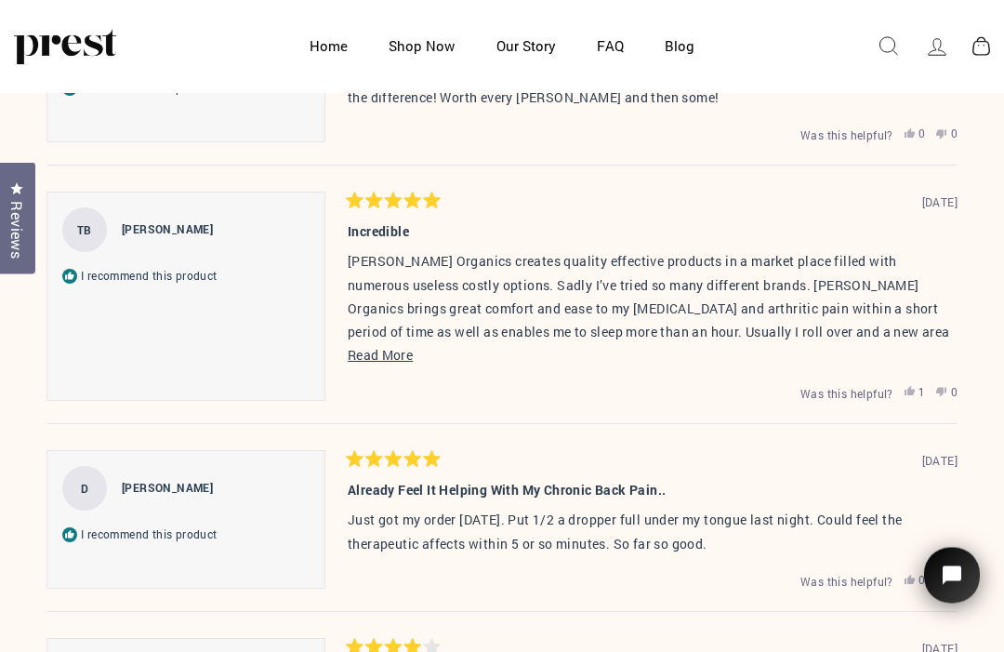
scroll to position [7714, 0]
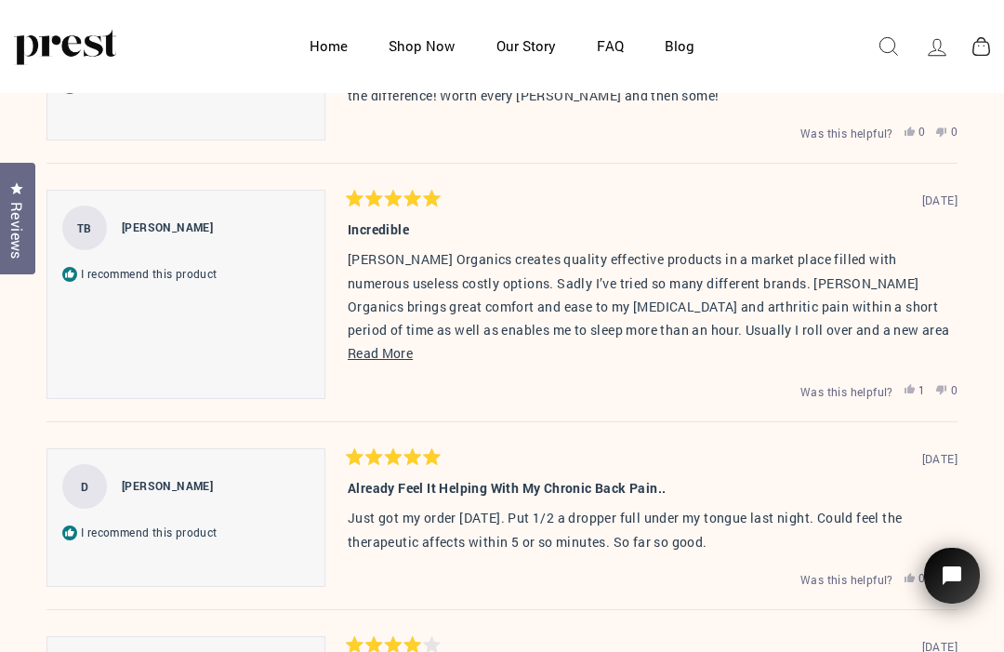
click at [377, 351] on button "Read More" at bounding box center [653, 352] width 610 height 23
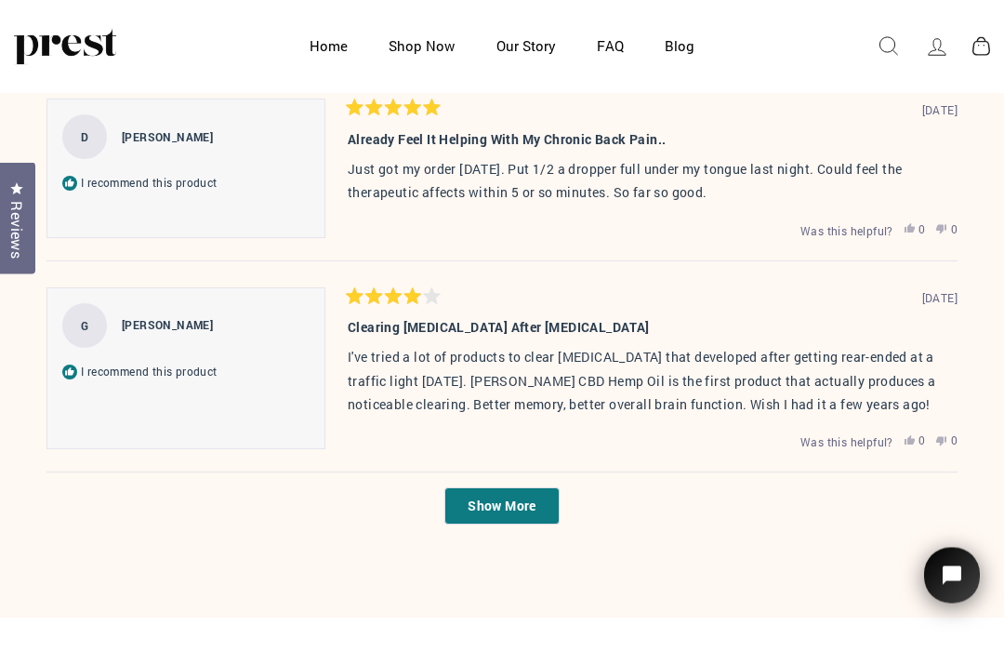
scroll to position [8086, 0]
click at [488, 496] on span "Show More" at bounding box center [502, 505] width 68 height 18
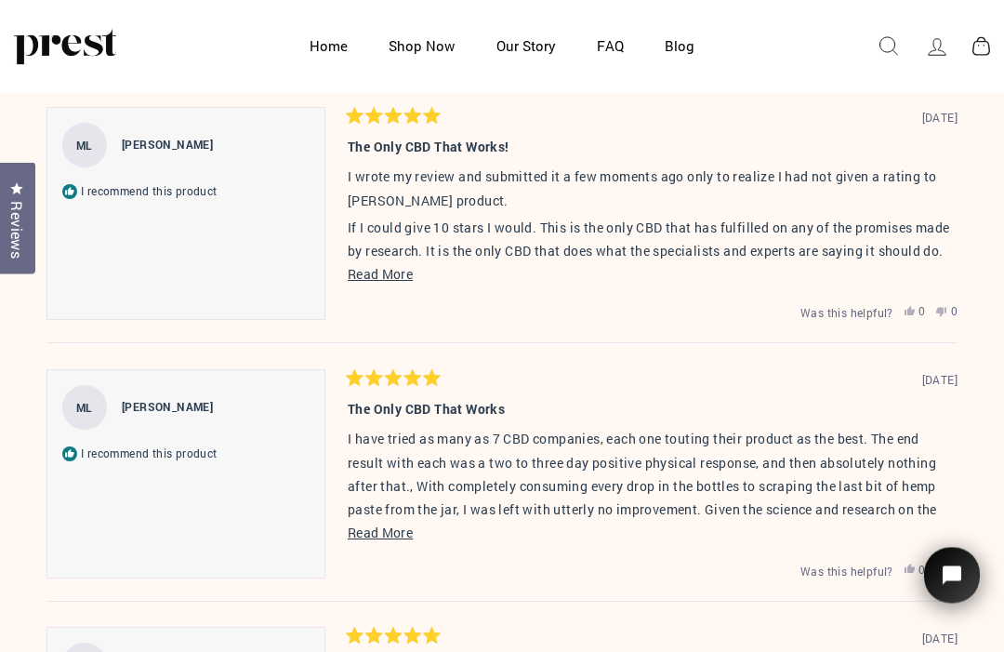
scroll to position [8642, 0]
click at [390, 265] on span "Read More" at bounding box center [380, 274] width 65 height 18
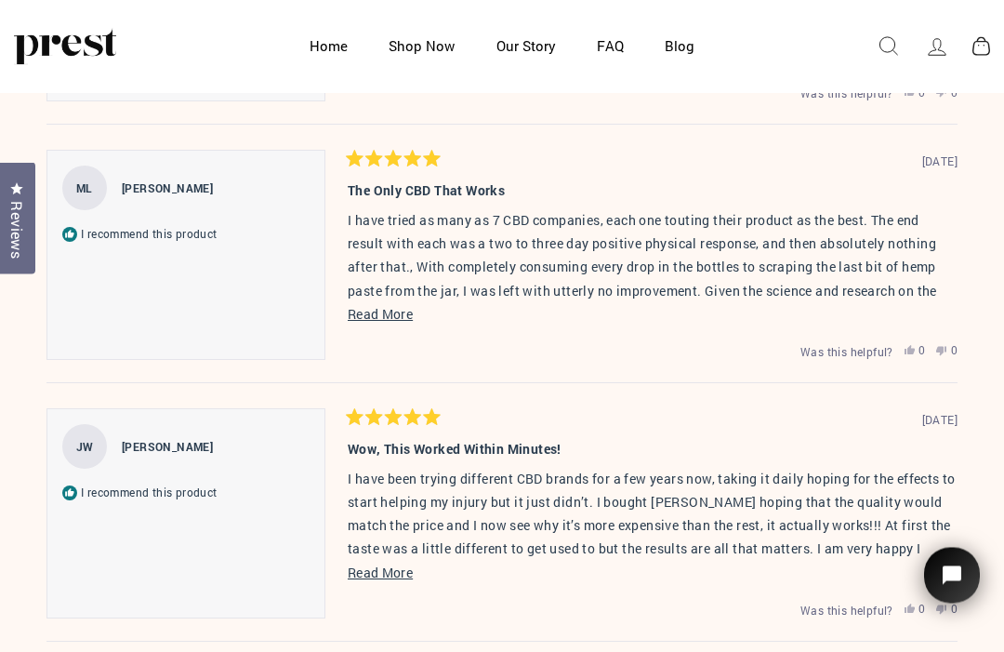
scroll to position [9120, 0]
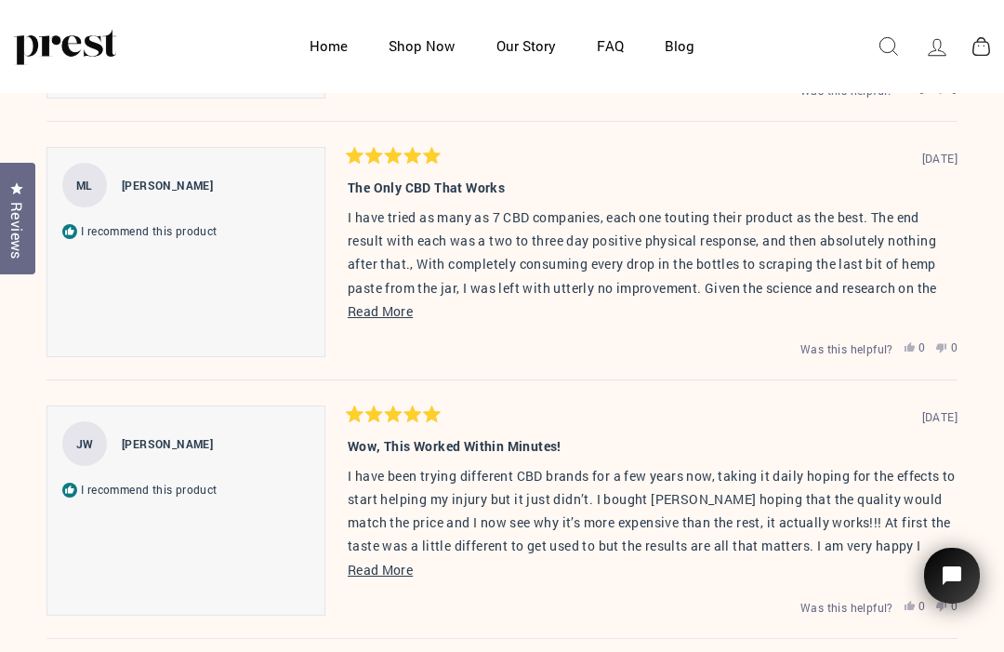
click at [387, 320] on span "Read More" at bounding box center [380, 311] width 65 height 18
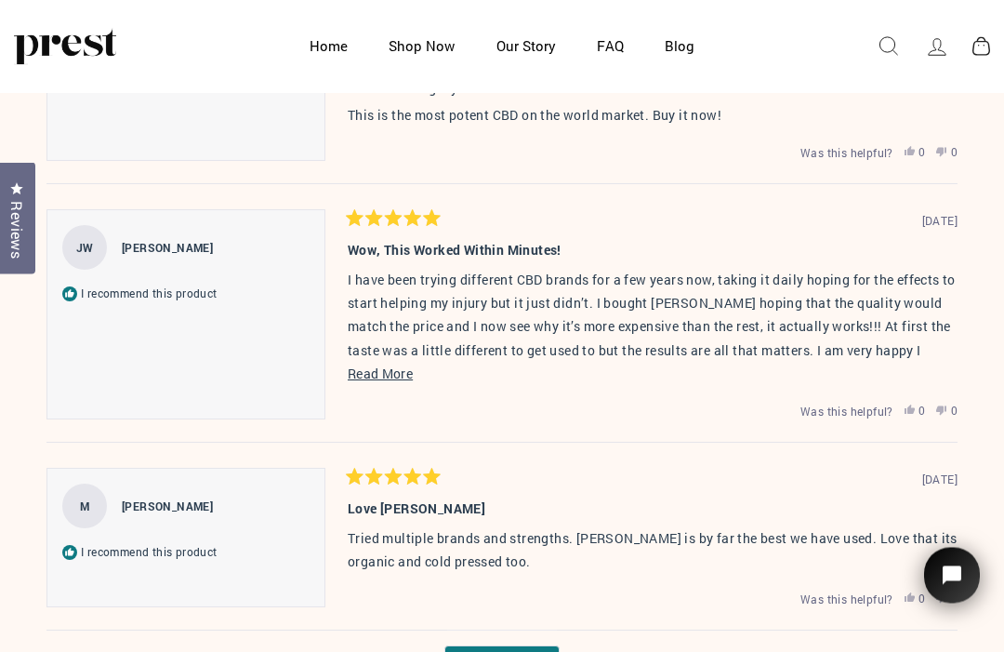
scroll to position [9636, 0]
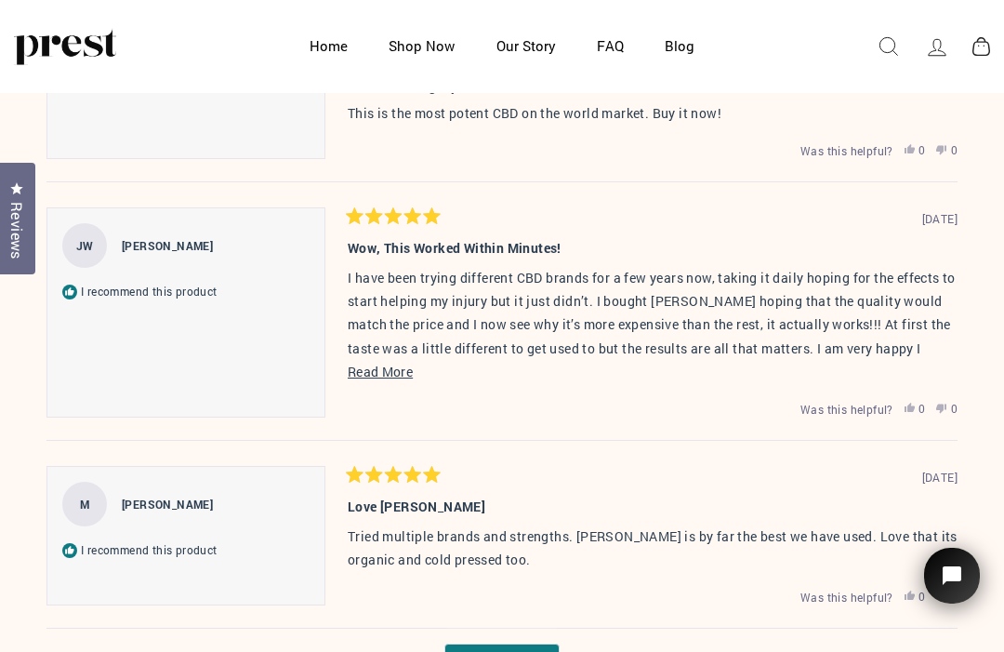
click at [377, 378] on button "Read More" at bounding box center [653, 371] width 610 height 23
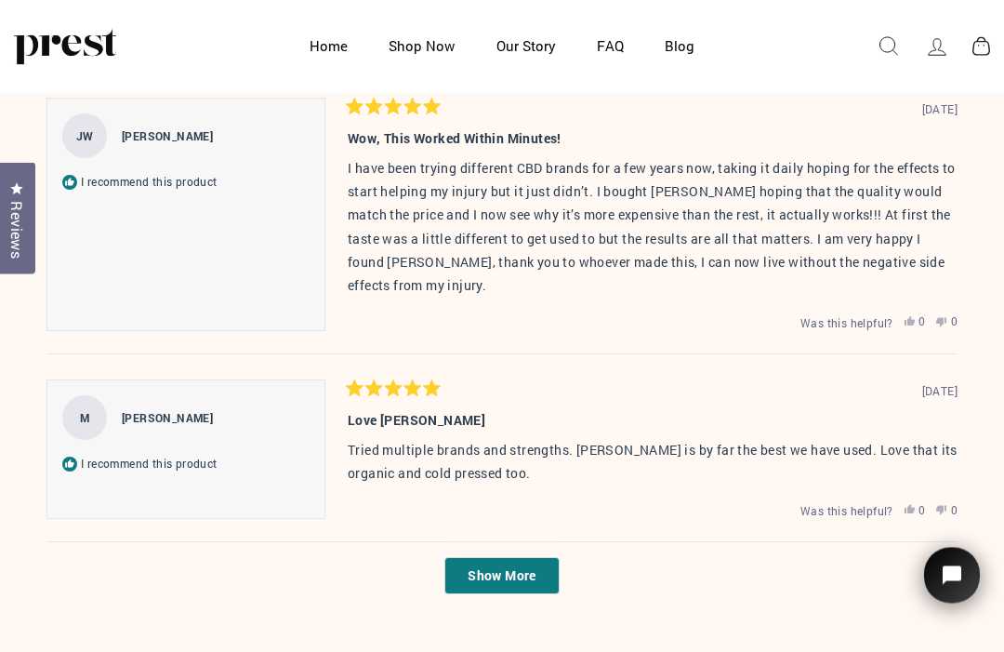
scroll to position [9746, 0]
click at [536, 573] on span "Show More" at bounding box center [502, 575] width 68 height 18
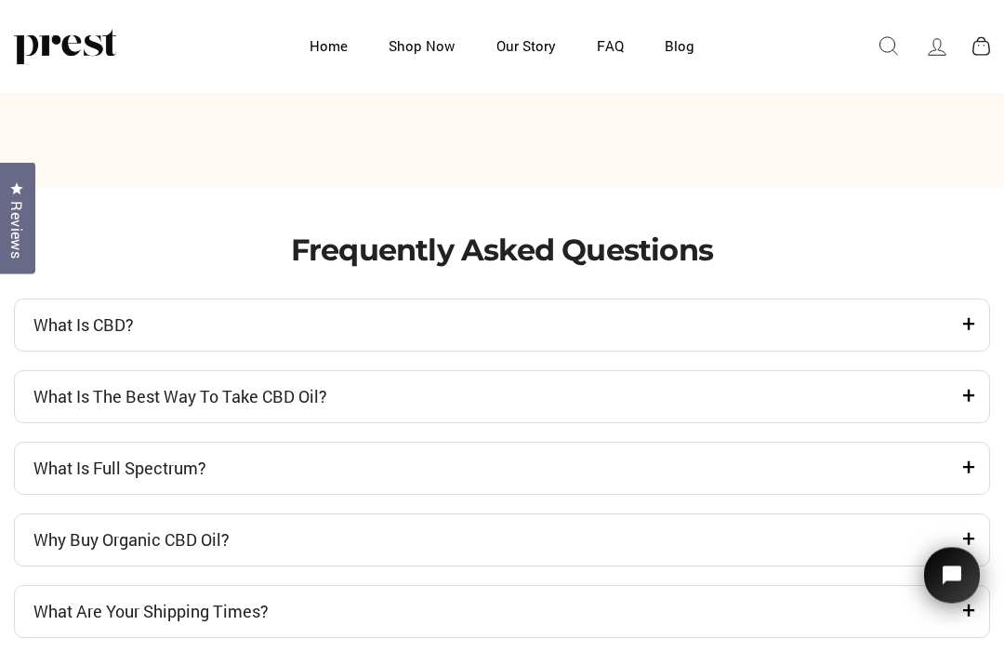
scroll to position [10537, 0]
click at [972, 335] on icon at bounding box center [968, 322] width 13 height 23
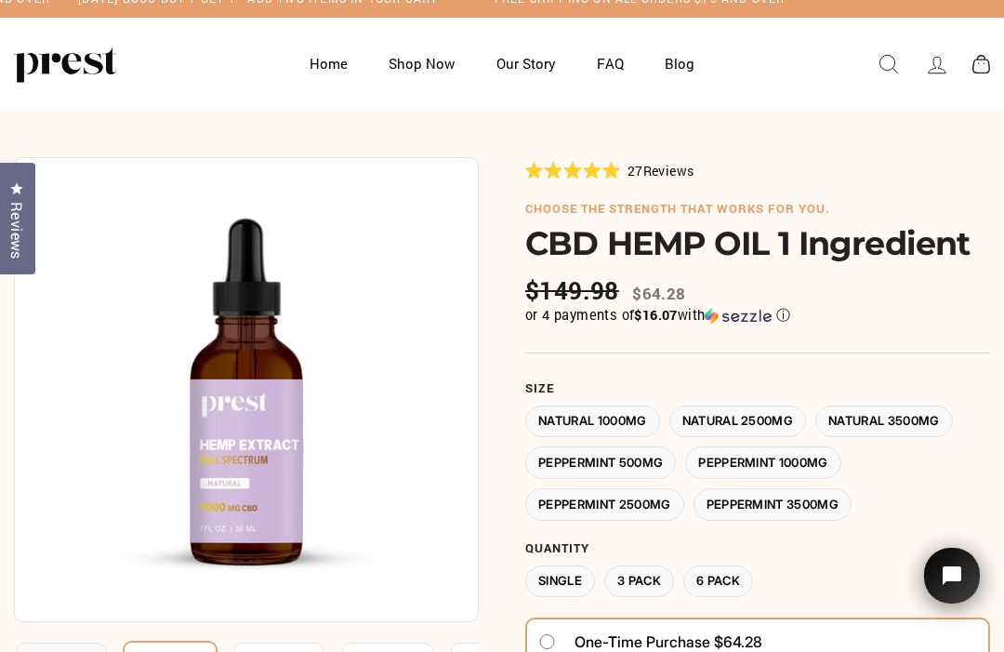
scroll to position [0, 0]
